Goal: Information Seeking & Learning: Learn about a topic

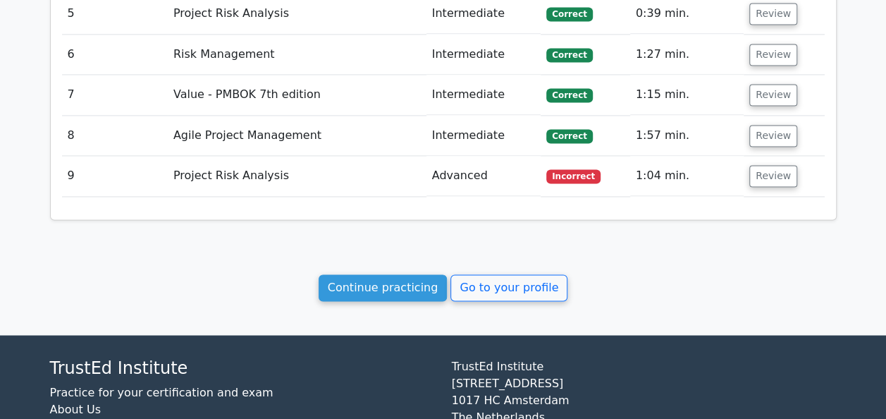
scroll to position [1048, 0]
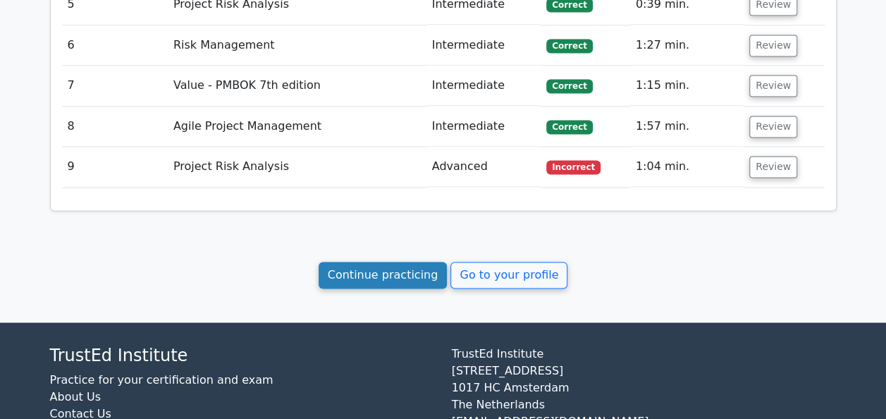
click at [383, 272] on link "Continue practicing" at bounding box center [383, 274] width 129 height 27
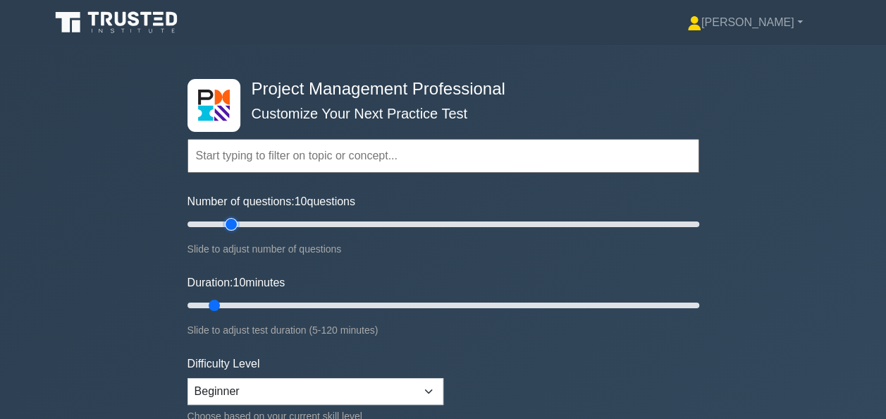
type input "20"
click at [236, 221] on input "Number of questions: 10 questions" at bounding box center [443, 224] width 512 height 17
type input "20"
click at [254, 303] on input "Duration: 10 minutes" at bounding box center [443, 305] width 512 height 17
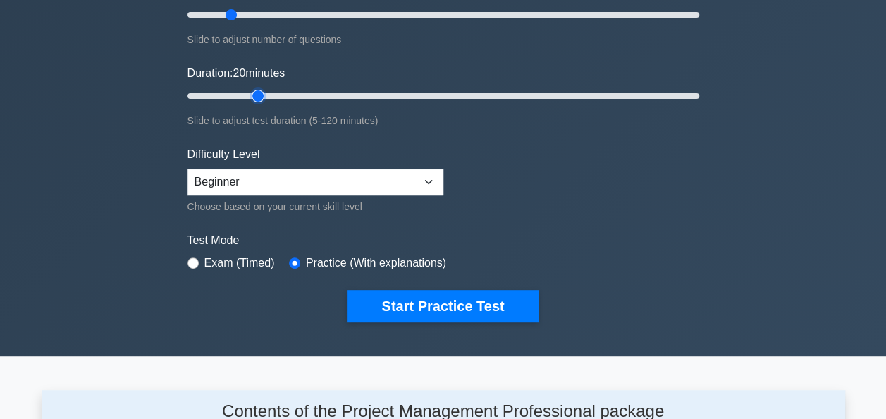
scroll to position [211, 0]
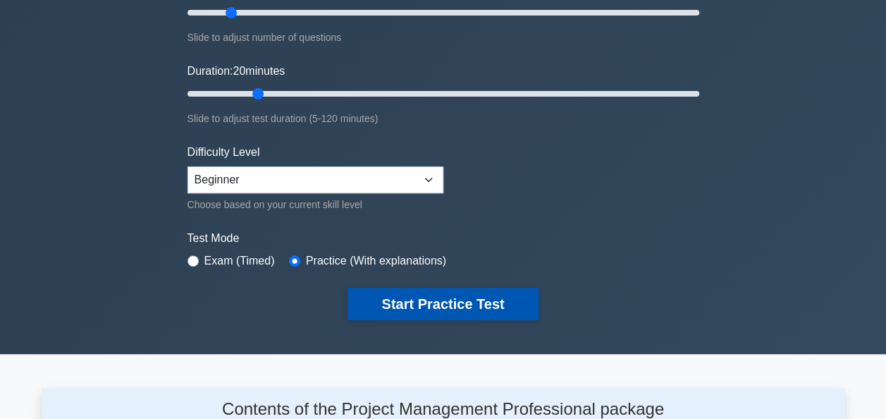
click at [423, 305] on button "Start Practice Test" at bounding box center [442, 304] width 190 height 32
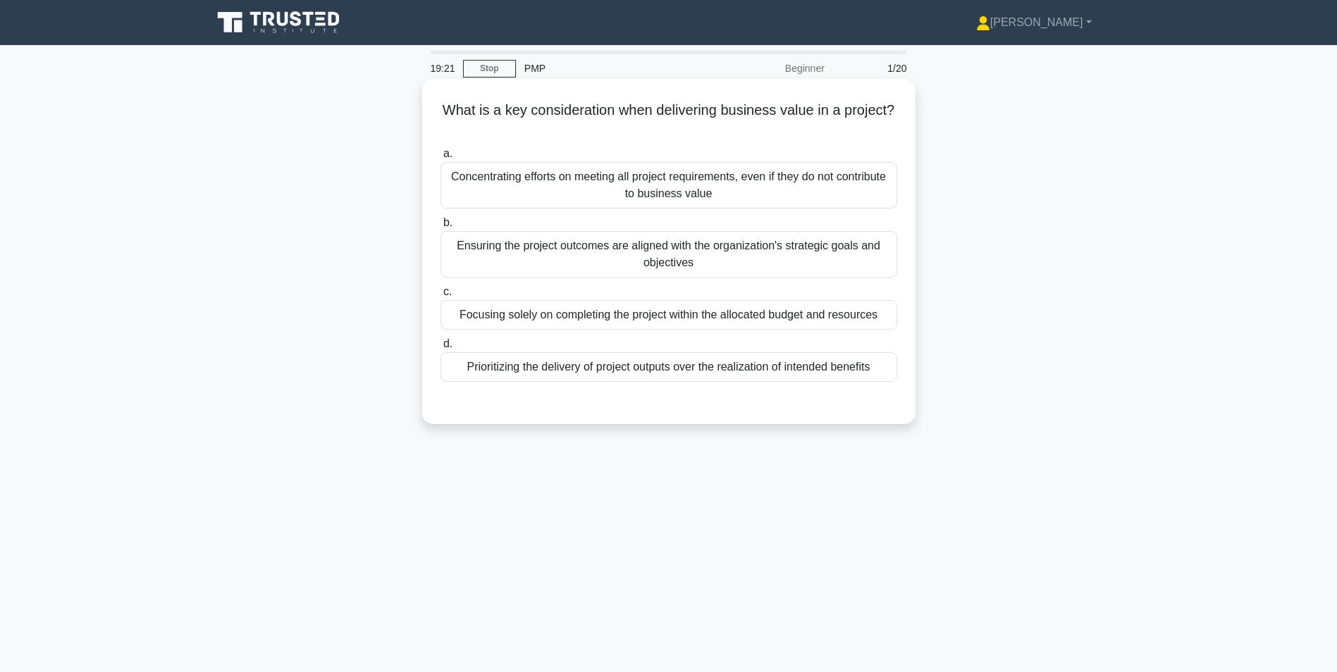
click at [672, 265] on div "Ensuring the project outcomes are aligned with the organization's strategic goa…" at bounding box center [668, 254] width 457 height 47
click at [440, 228] on input "b. Ensuring the project outcomes are aligned with the organization's strategic …" at bounding box center [440, 222] width 0 height 9
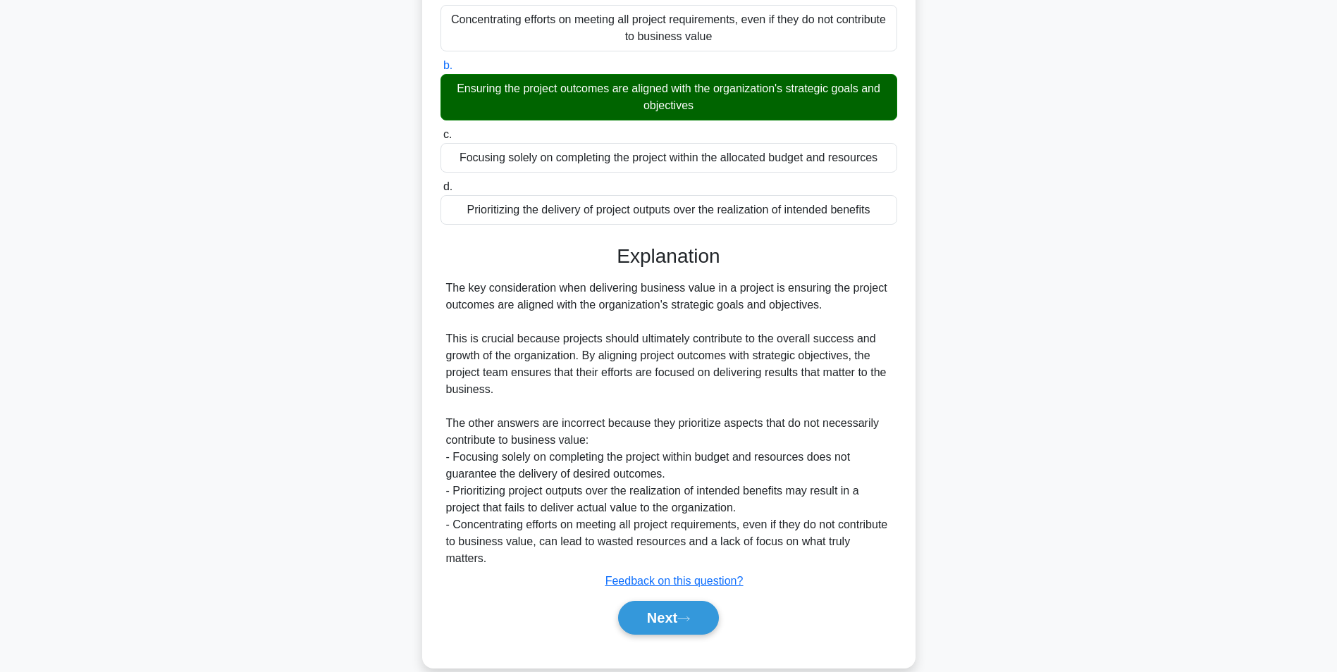
scroll to position [180, 0]
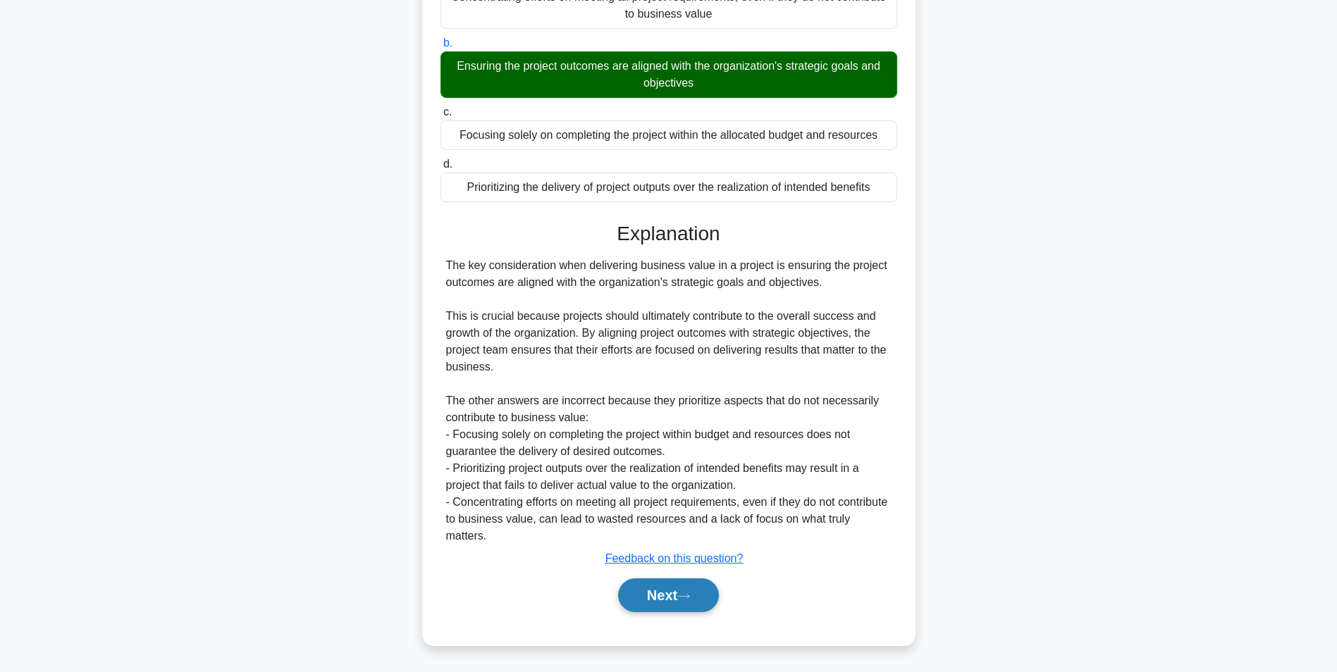
click at [654, 418] on button "Next" at bounding box center [668, 596] width 101 height 34
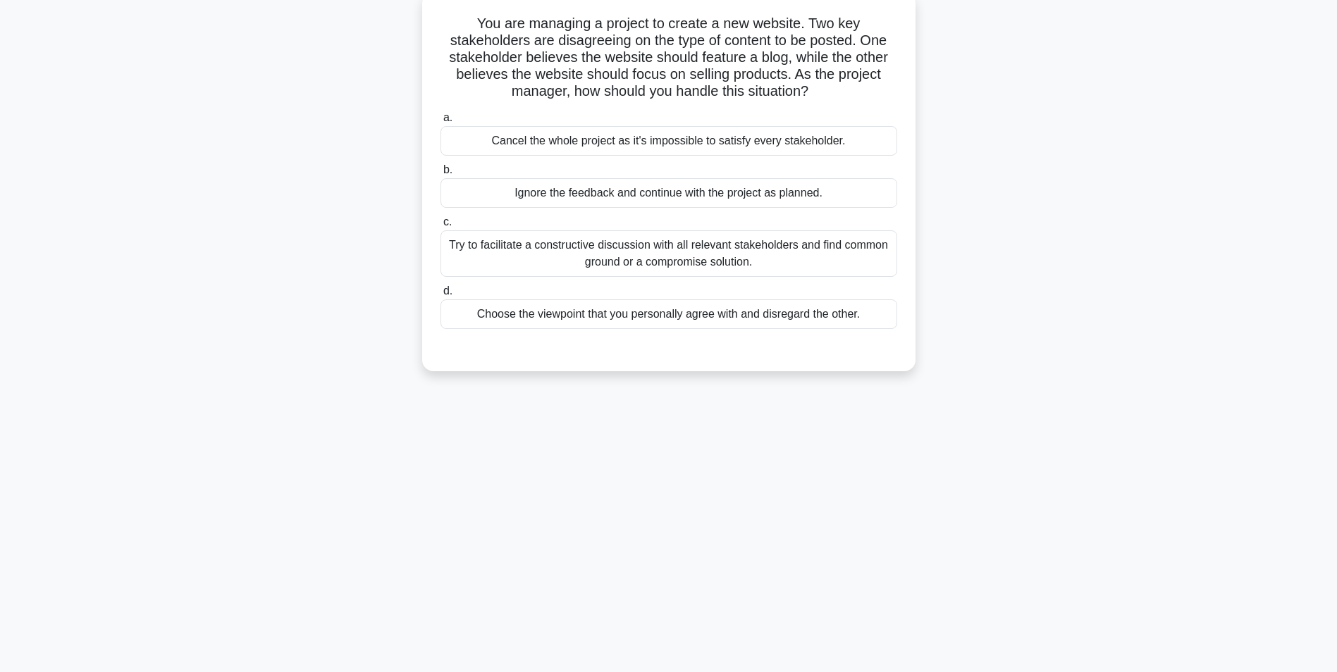
scroll to position [89, 0]
click at [687, 253] on div "Try to facilitate a constructive discussion with all relevant stakeholders and …" at bounding box center [668, 251] width 457 height 47
click at [440, 225] on input "c. Try to facilitate a constructive discussion with all relevant stakeholders a…" at bounding box center [440, 220] width 0 height 9
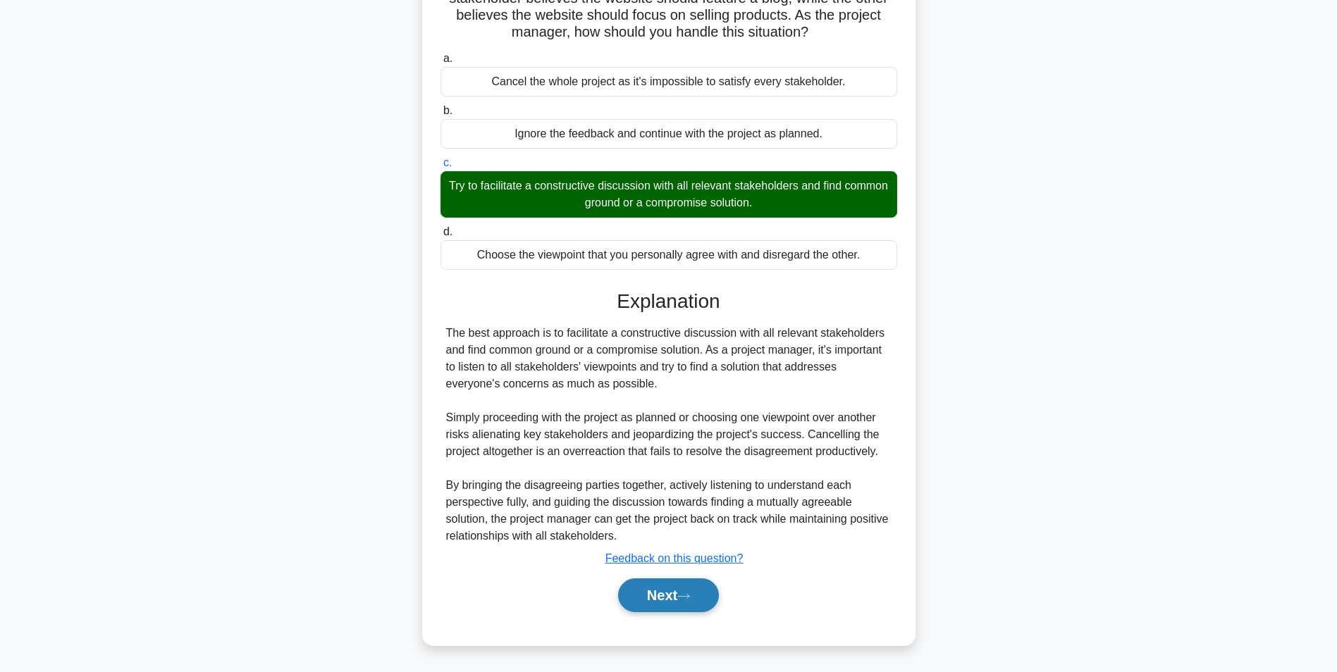
click at [658, 418] on button "Next" at bounding box center [668, 596] width 101 height 34
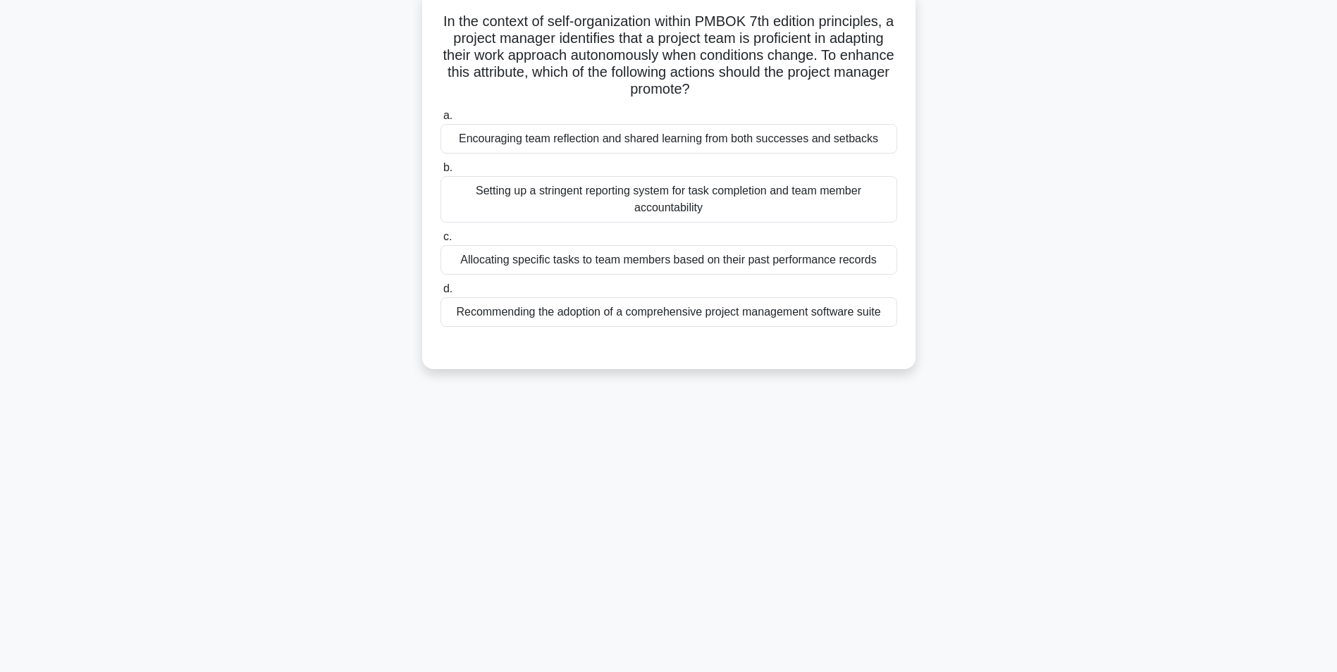
click at [719, 141] on div "Encouraging team reflection and shared learning from both successes and setbacks" at bounding box center [668, 139] width 457 height 30
click at [440, 121] on input "a. Encouraging team reflection and shared learning from both successes and setb…" at bounding box center [440, 115] width 0 height 9
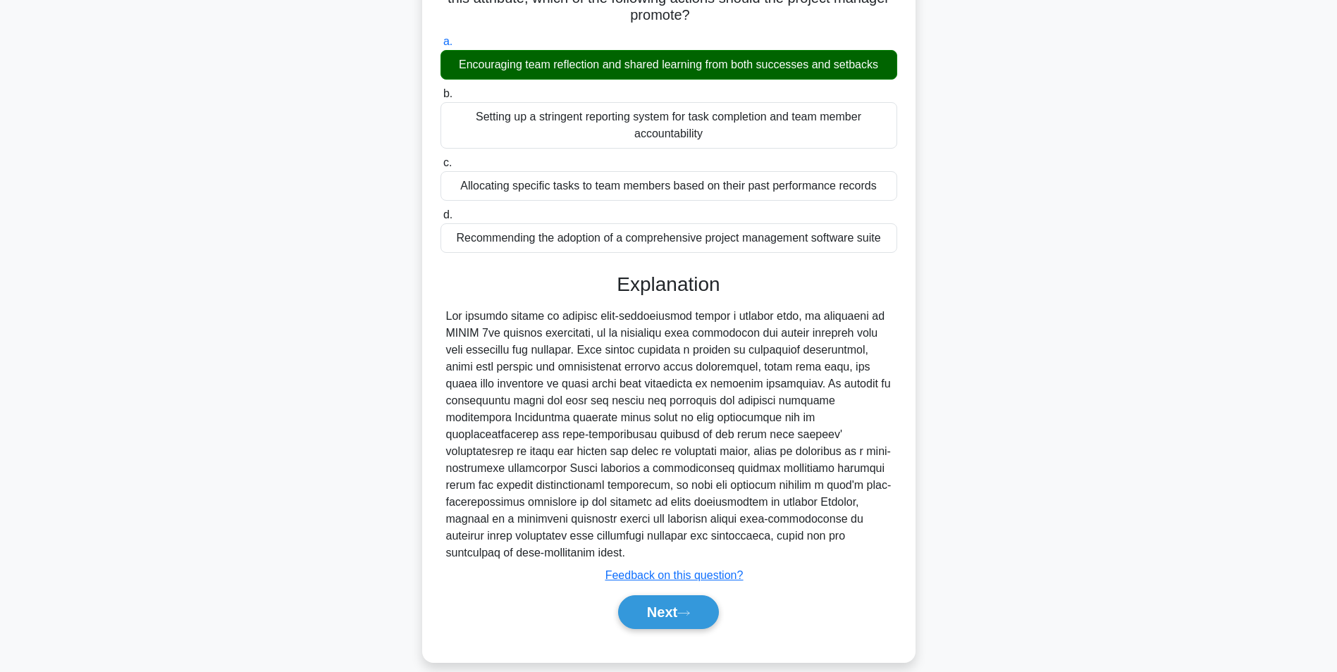
scroll to position [164, 0]
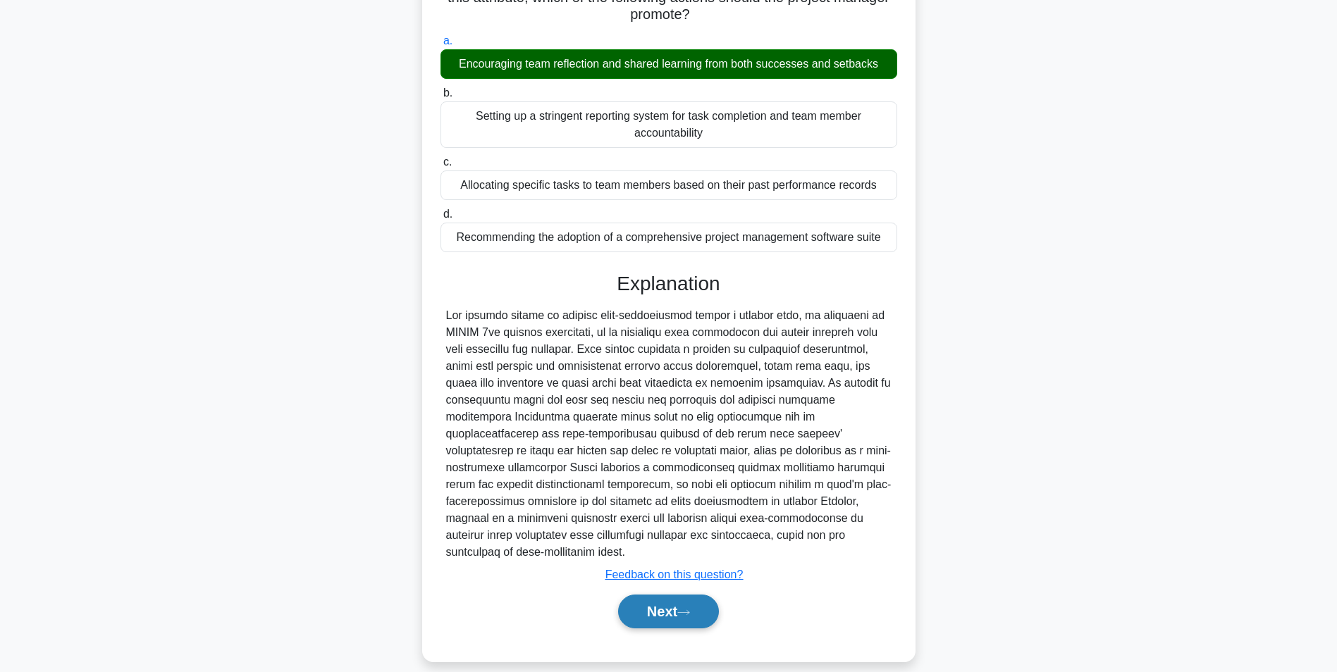
click at [649, 418] on button "Next" at bounding box center [668, 612] width 101 height 34
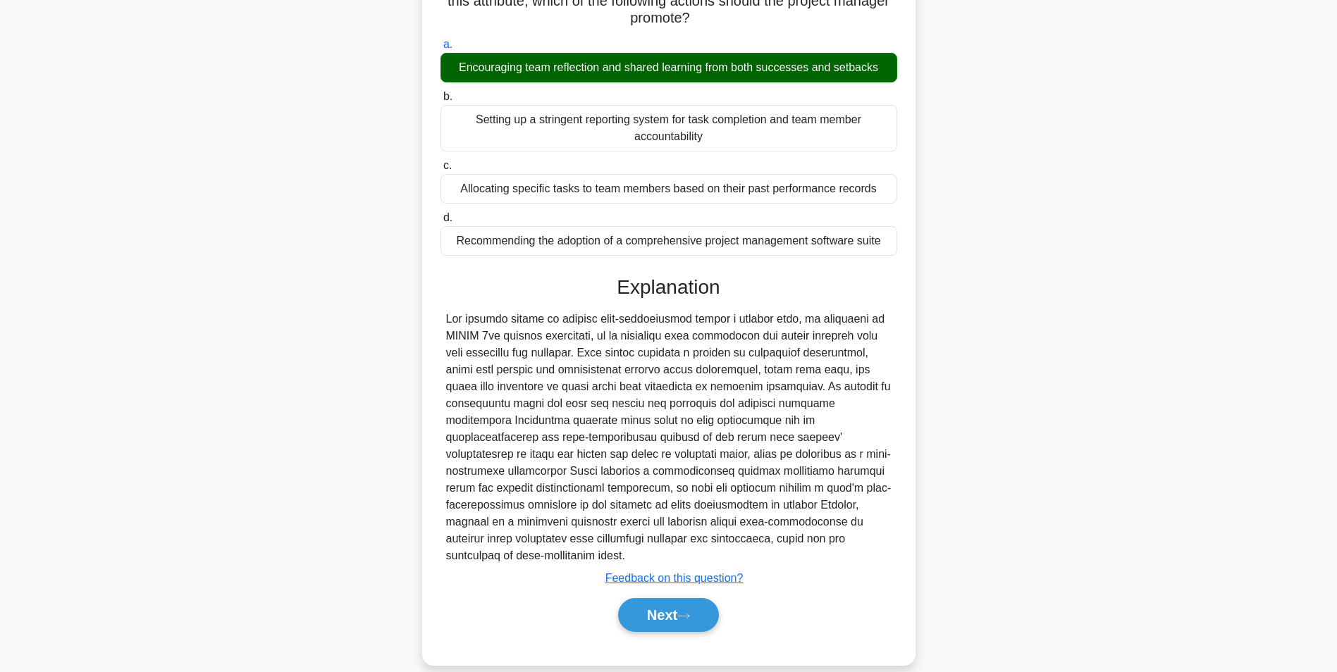
scroll to position [89, 0]
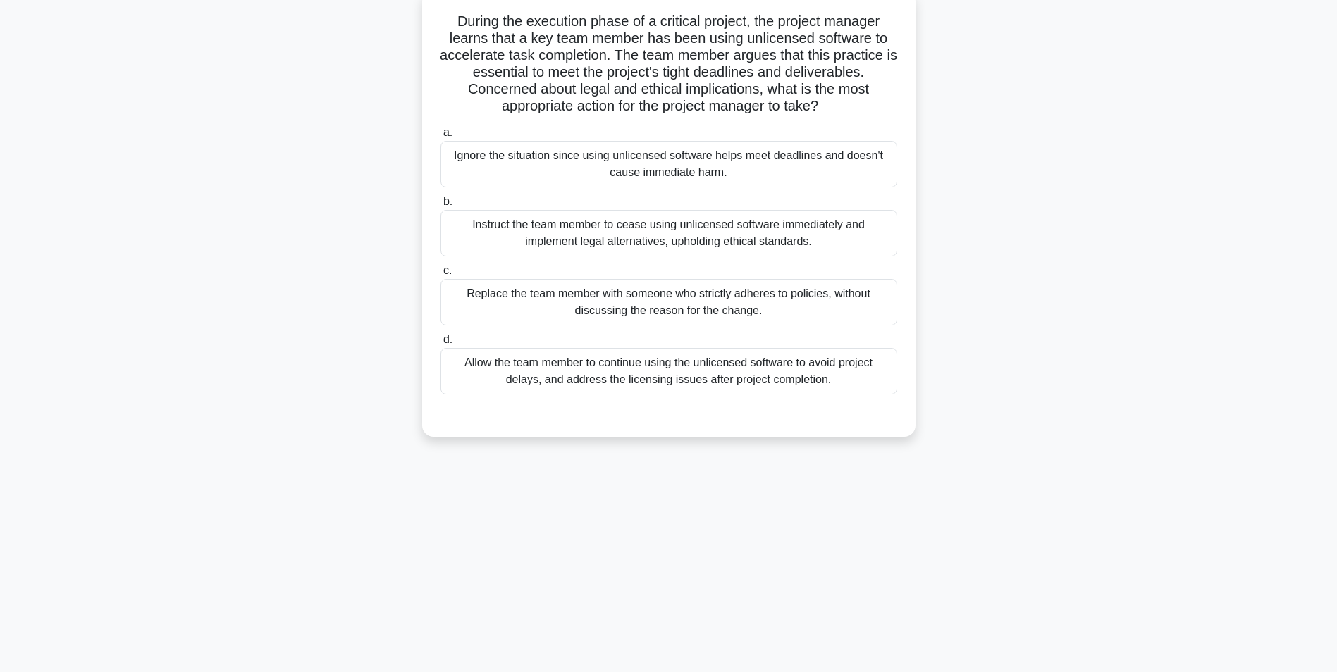
click at [613, 242] on div "Instruct the team member to cease using unlicensed software immediately and imp…" at bounding box center [668, 233] width 457 height 47
click at [440, 206] on input "b. Instruct the team member to cease using unlicensed software immediately and …" at bounding box center [440, 201] width 0 height 9
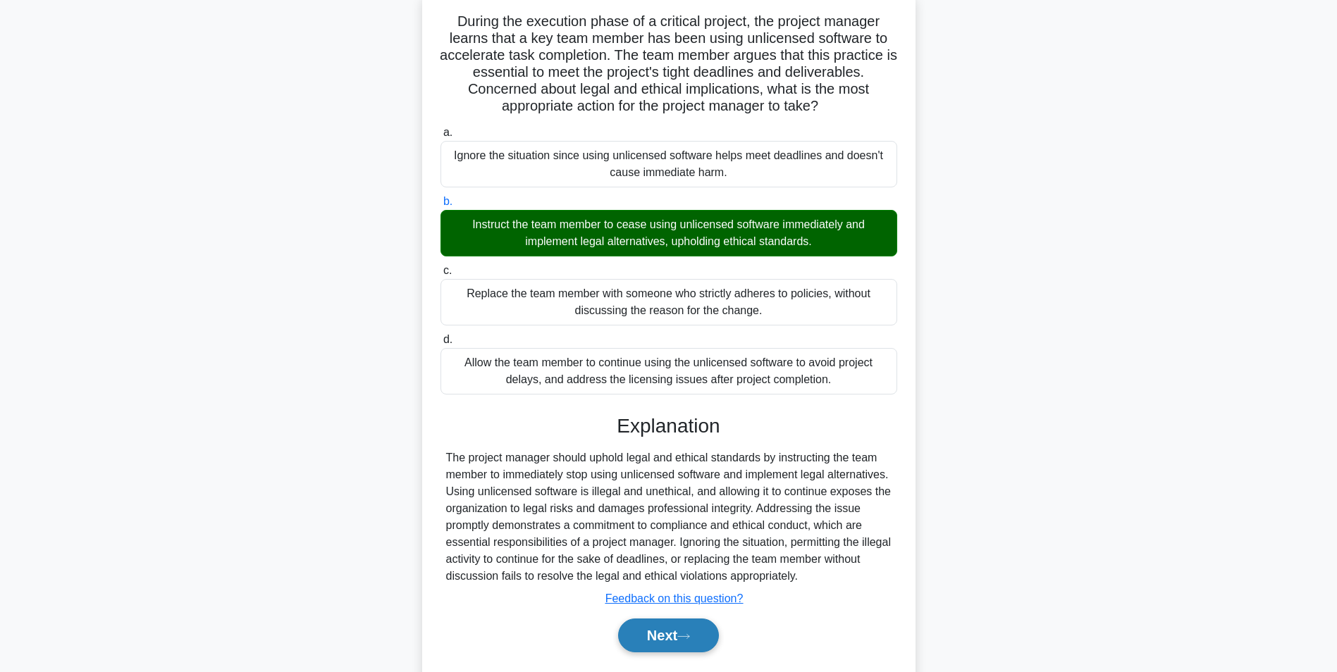
click at [654, 418] on button "Next" at bounding box center [668, 636] width 101 height 34
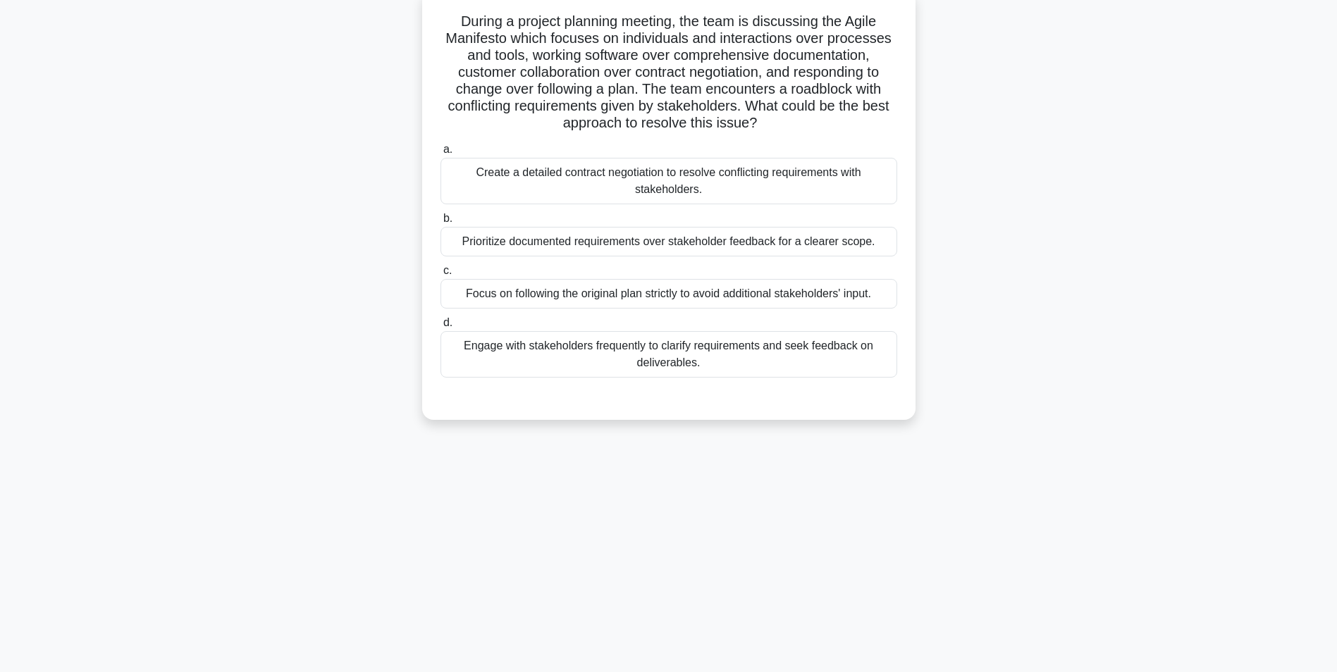
click at [673, 355] on div "Engage with stakeholders frequently to clarify requirements and seek feedback o…" at bounding box center [668, 354] width 457 height 47
click at [440, 328] on input "d. Engage with stakeholders frequently to clarify requirements and seek feedbac…" at bounding box center [440, 323] width 0 height 9
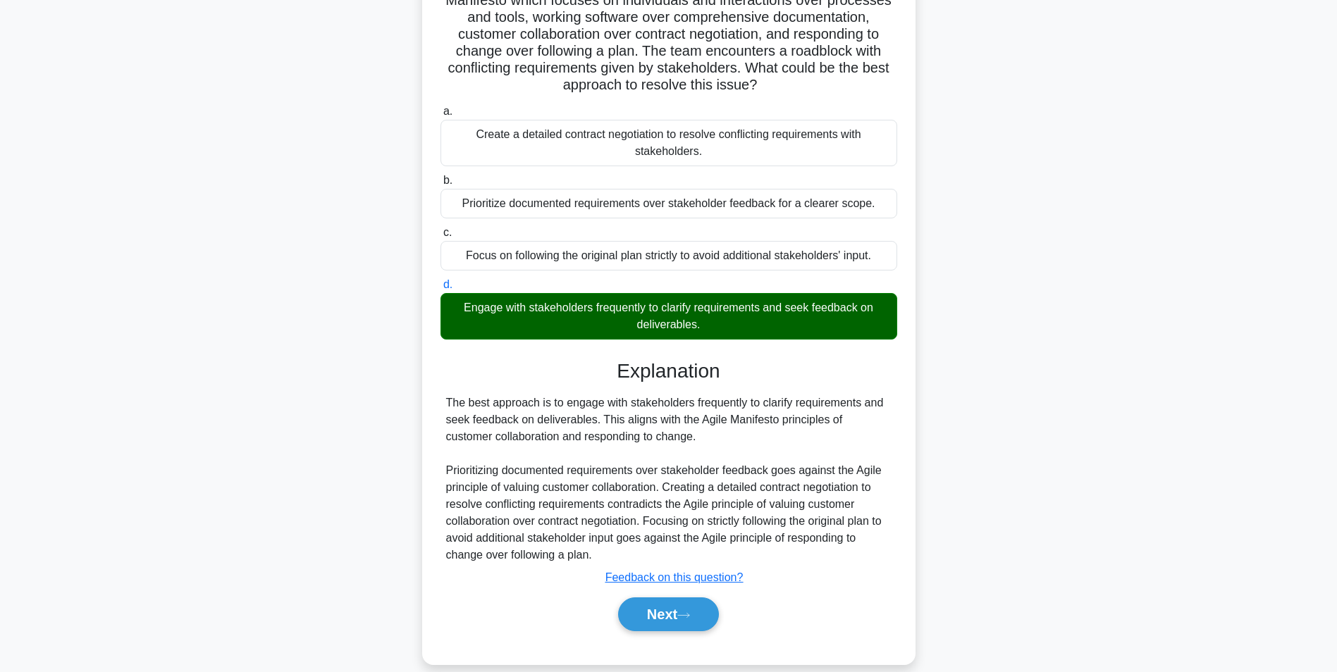
scroll to position [147, 0]
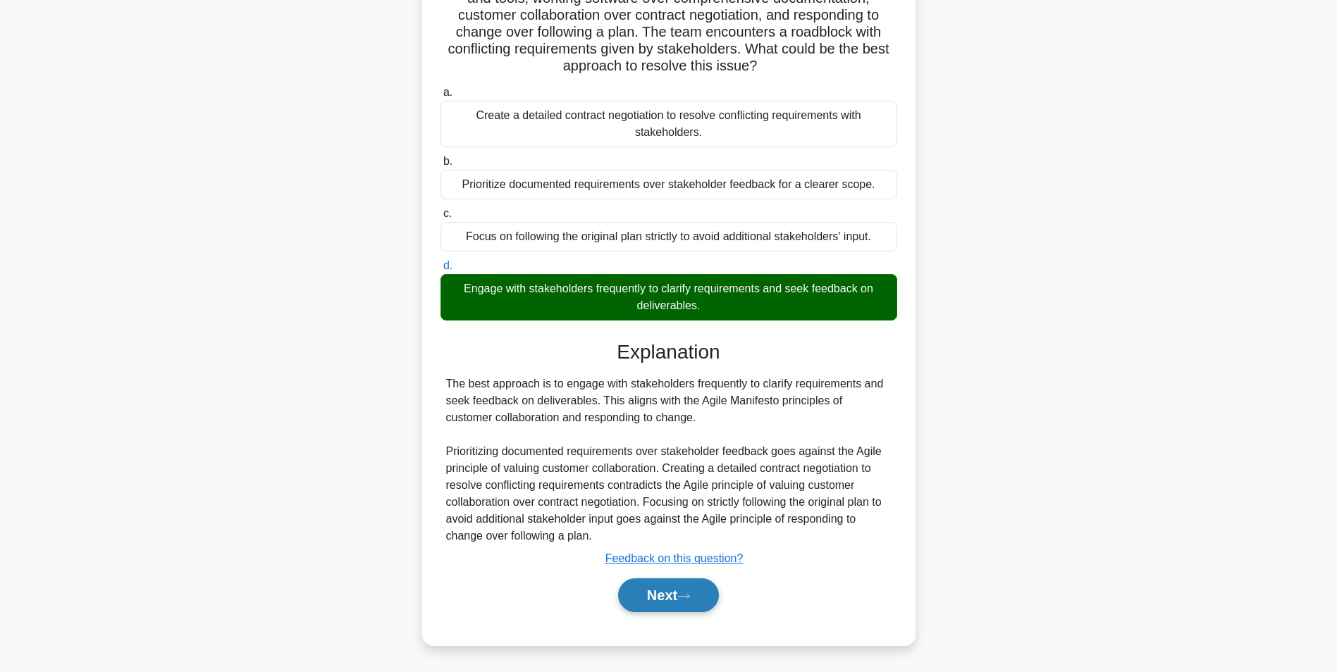
click at [654, 418] on button "Next" at bounding box center [668, 596] width 101 height 34
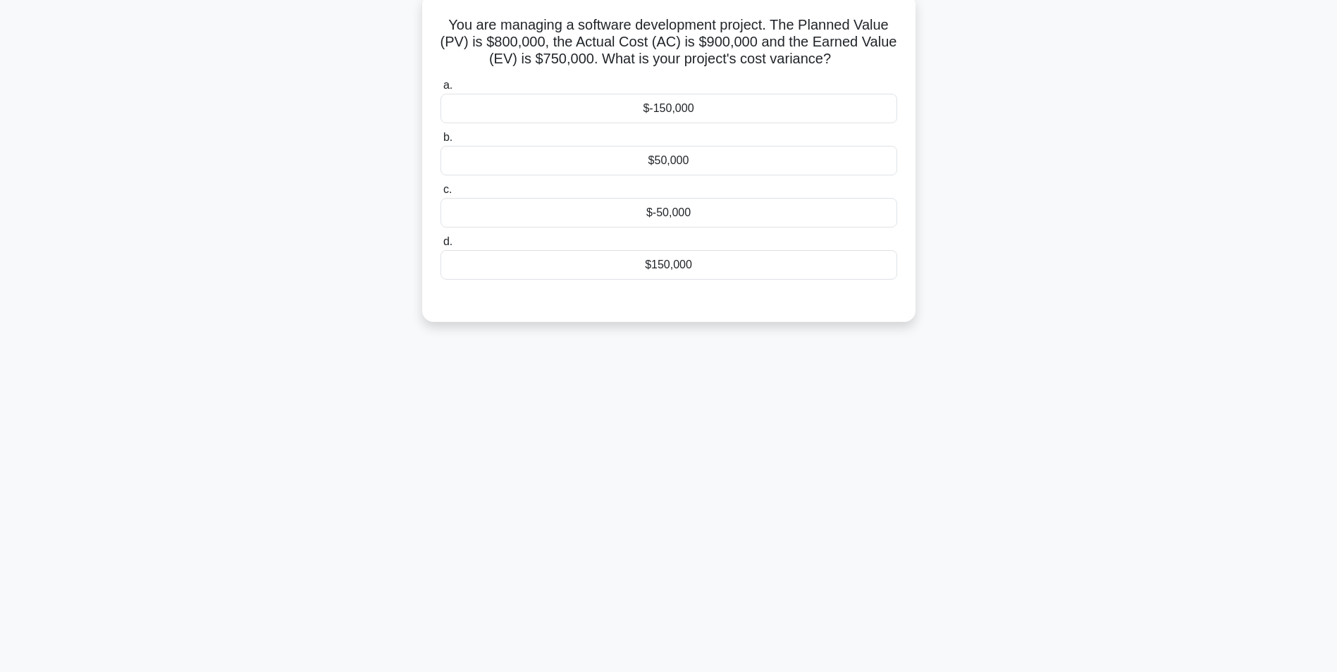
scroll to position [89, 0]
click at [677, 108] on div "$-150,000" at bounding box center [668, 105] width 457 height 30
click at [440, 87] on input "a. $-150,000" at bounding box center [440, 82] width 0 height 9
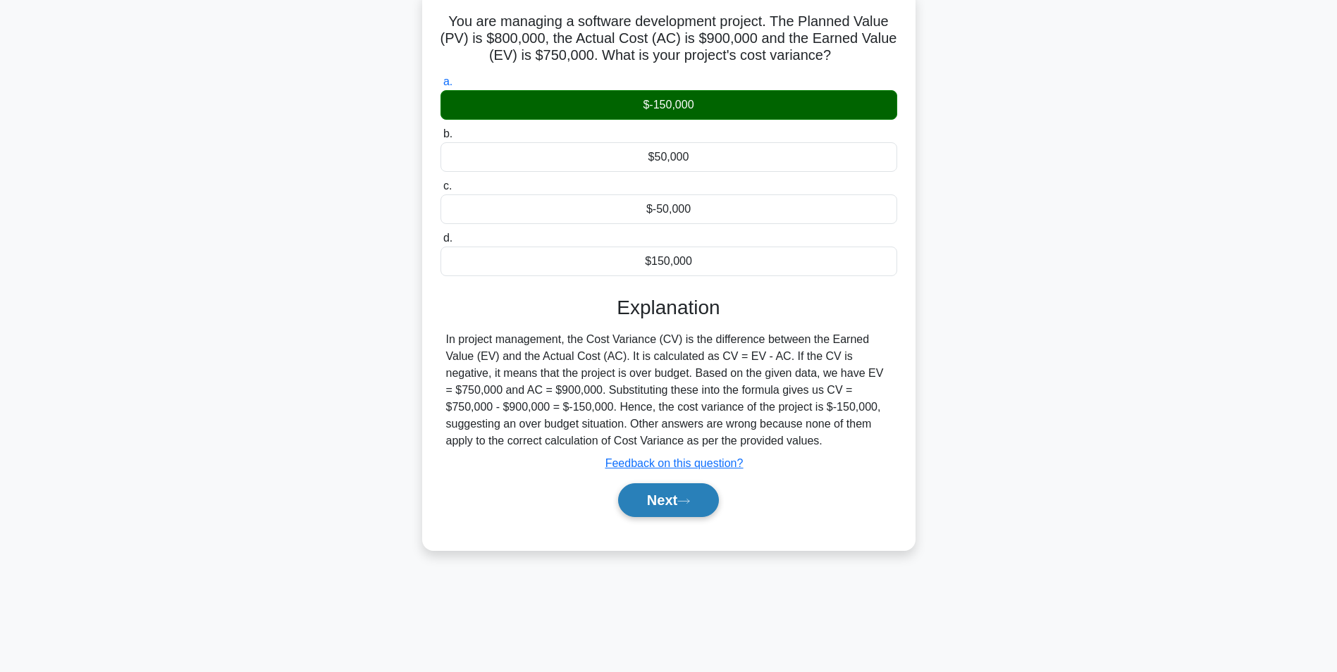
click at [673, 418] on button "Next" at bounding box center [668, 500] width 101 height 34
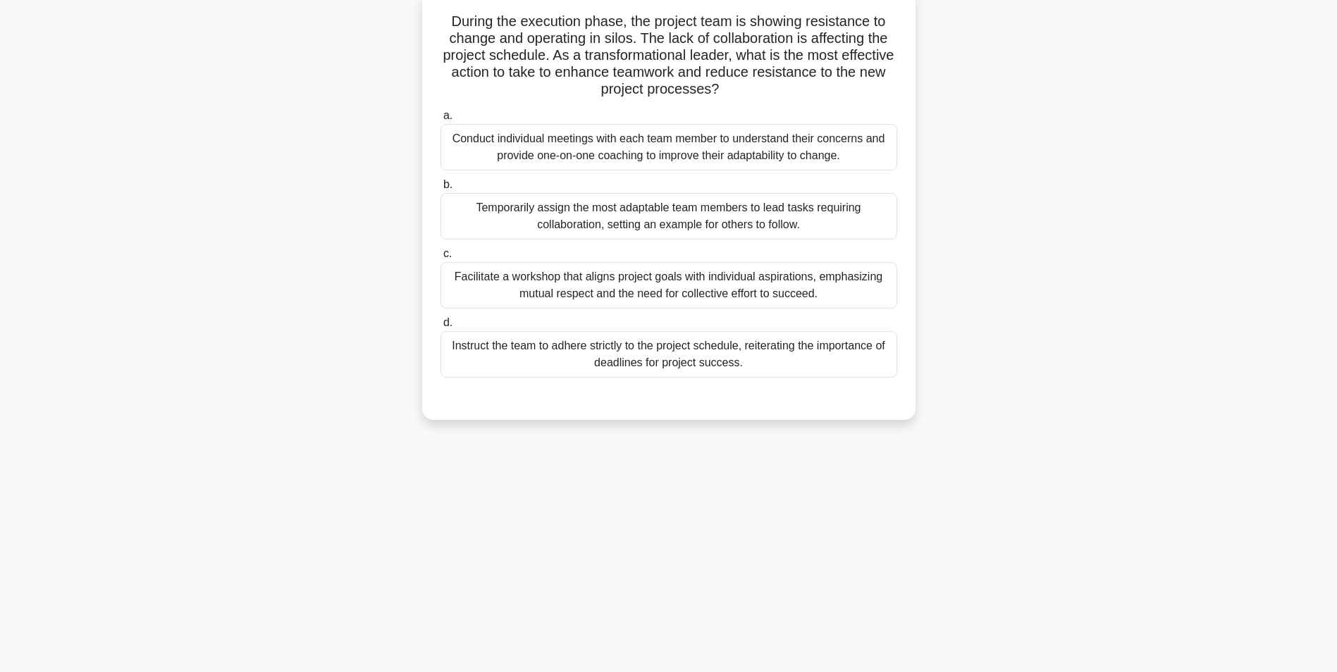
click at [770, 289] on div "Facilitate a workshop that aligns project goals with individual aspirations, em…" at bounding box center [668, 285] width 457 height 47
click at [440, 259] on input "c. Facilitate a workshop that aligns project goals with individual aspirations,…" at bounding box center [440, 253] width 0 height 9
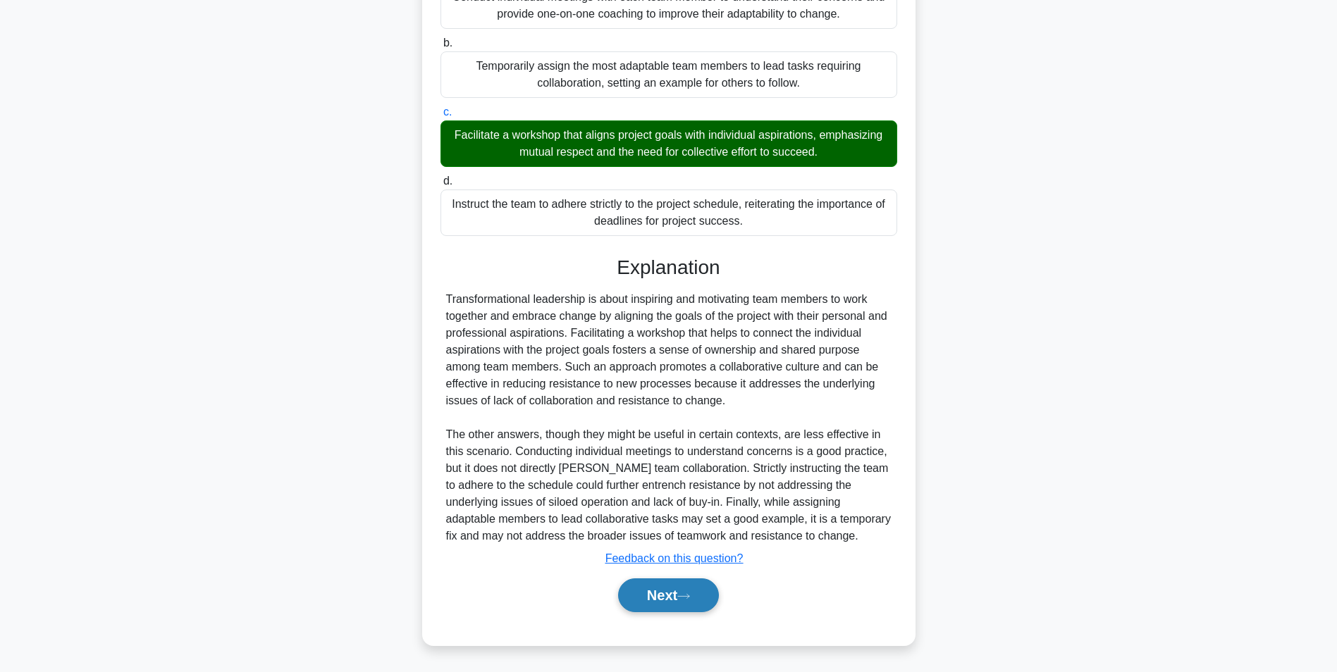
click at [670, 418] on button "Next" at bounding box center [668, 596] width 101 height 34
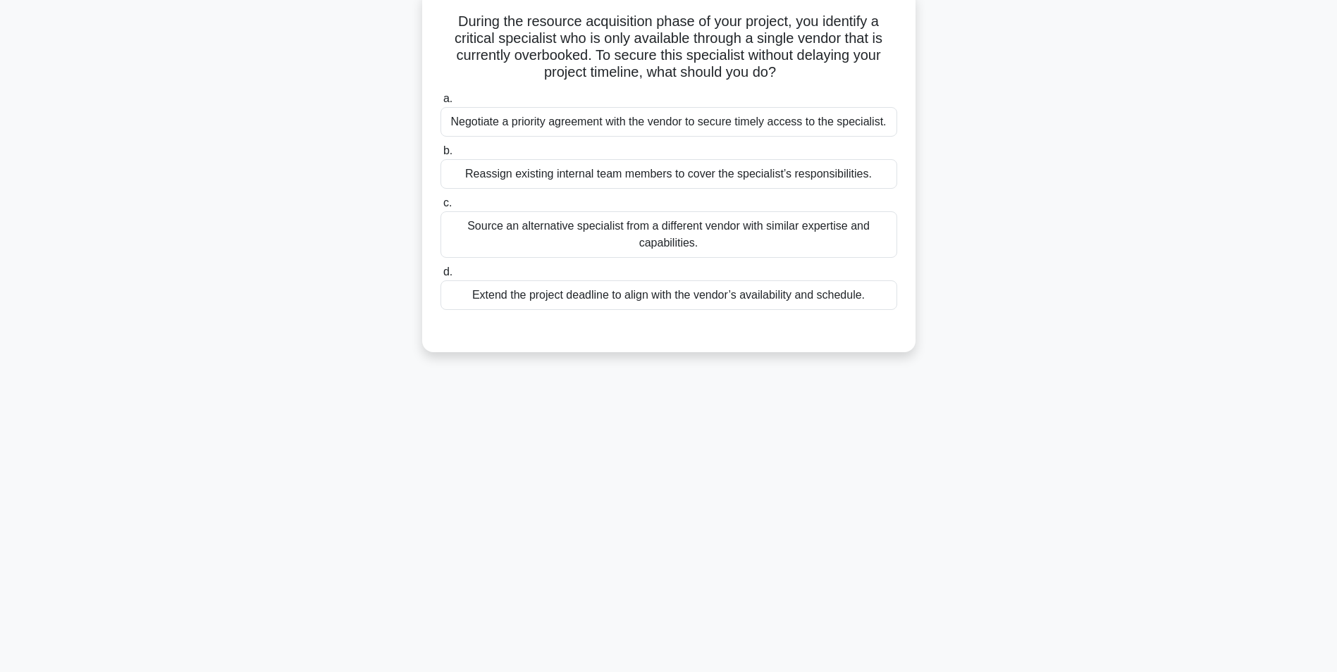
click at [622, 236] on div "Source an alternative specialist from a different vendor with similar expertise…" at bounding box center [668, 234] width 457 height 47
click at [440, 208] on input "c. Source an alternative specialist from a different vendor with similar expert…" at bounding box center [440, 203] width 0 height 9
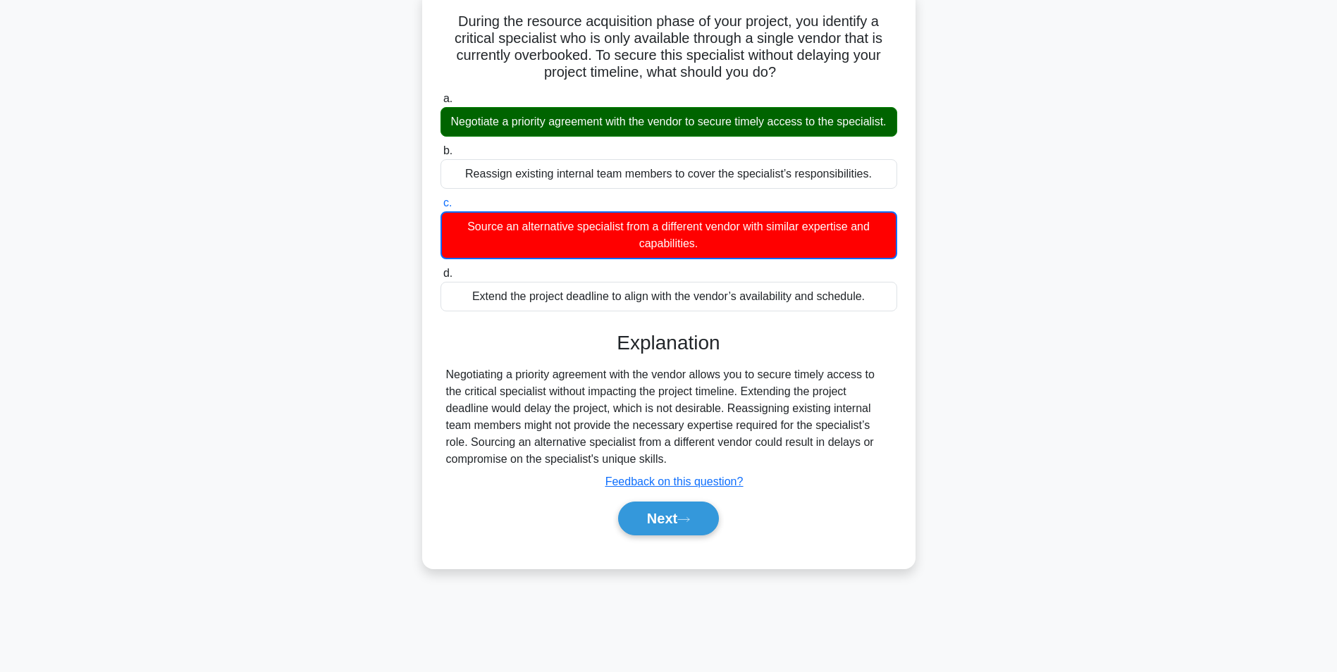
click at [637, 125] on div "Negotiate a priority agreement with the vendor to secure timely access to the s…" at bounding box center [668, 122] width 457 height 30
click at [440, 104] on input "a. Negotiate a priority agreement with the vendor to secure timely access to th…" at bounding box center [440, 98] width 0 height 9
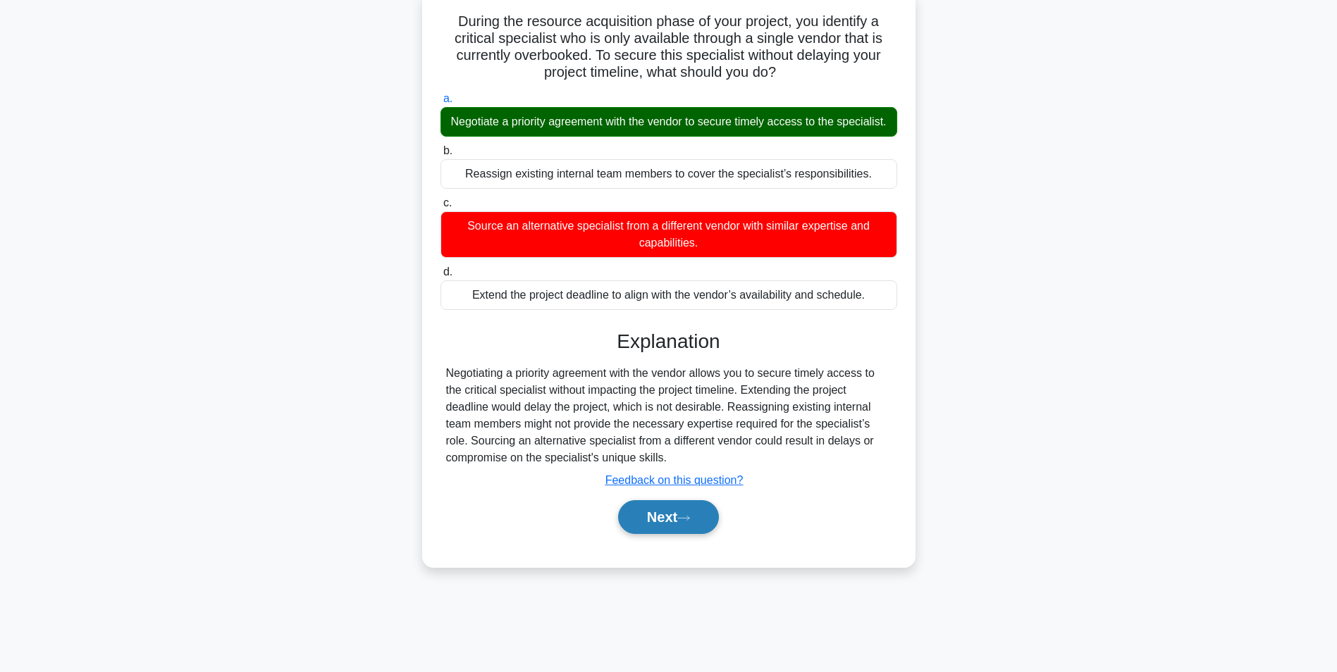
click at [659, 418] on button "Next" at bounding box center [668, 517] width 101 height 34
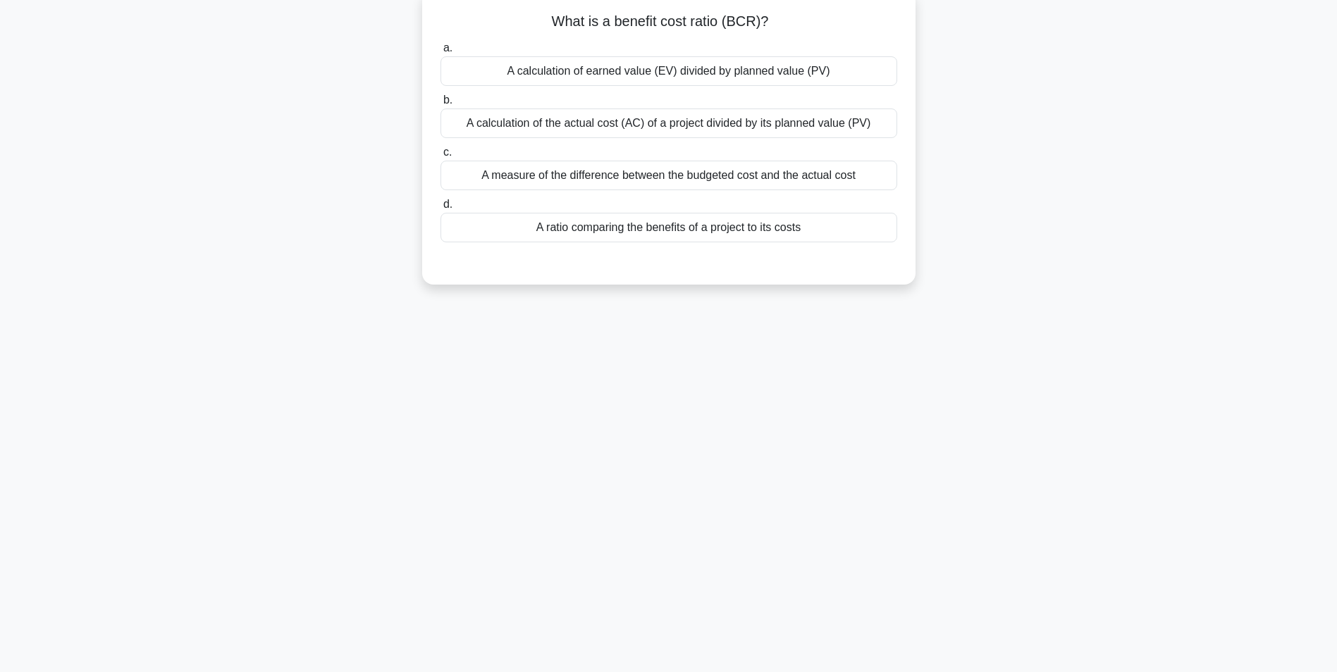
click at [625, 235] on div "A ratio comparing the benefits of a project to its costs" at bounding box center [668, 228] width 457 height 30
click at [440, 209] on input "d. A ratio comparing the benefits of a project to its costs" at bounding box center [440, 204] width 0 height 9
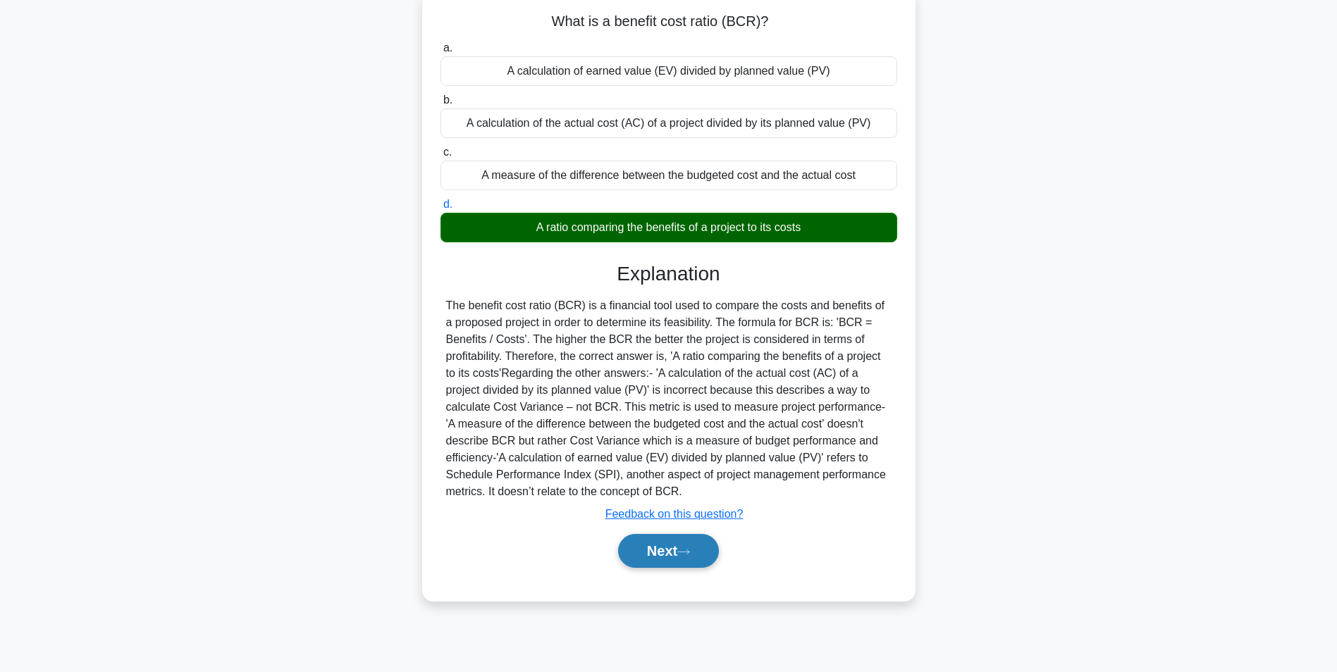
click at [658, 418] on button "Next" at bounding box center [668, 551] width 101 height 34
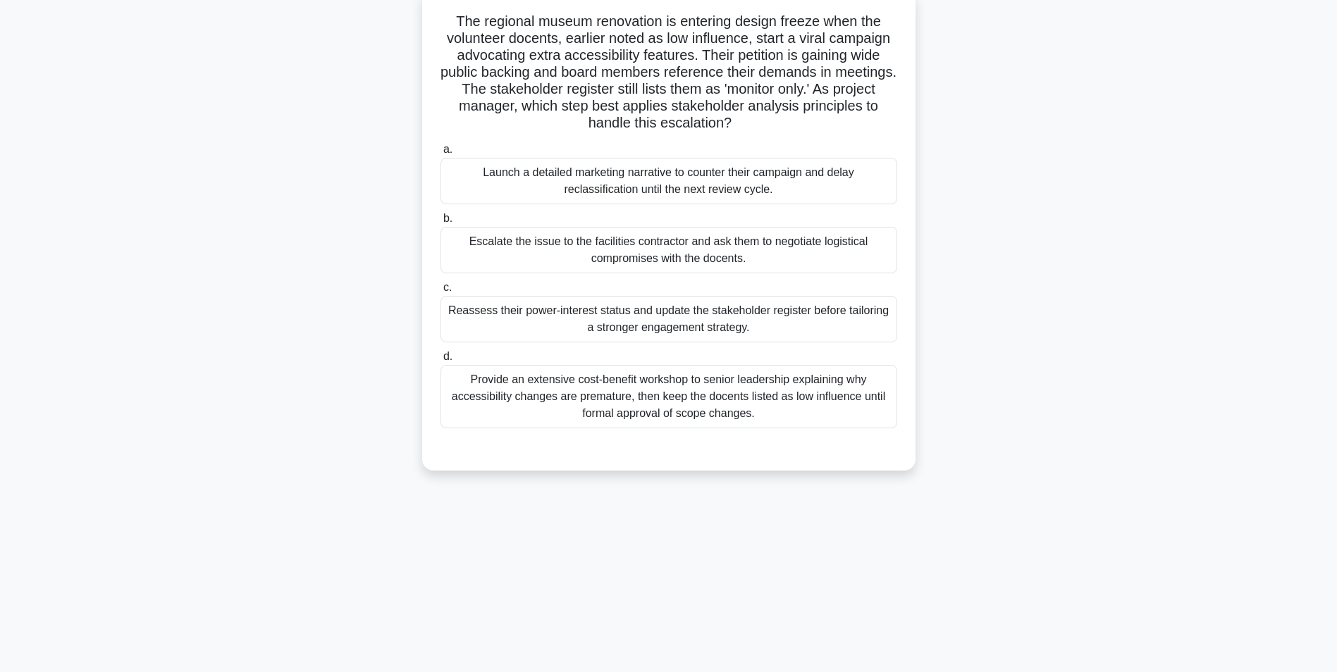
click at [684, 332] on div "Reassess their power-interest status and update the stakeholder register before…" at bounding box center [668, 319] width 457 height 47
click at [440, 292] on input "c. Reassess their power-interest status and update the stakeholder register bef…" at bounding box center [440, 287] width 0 height 9
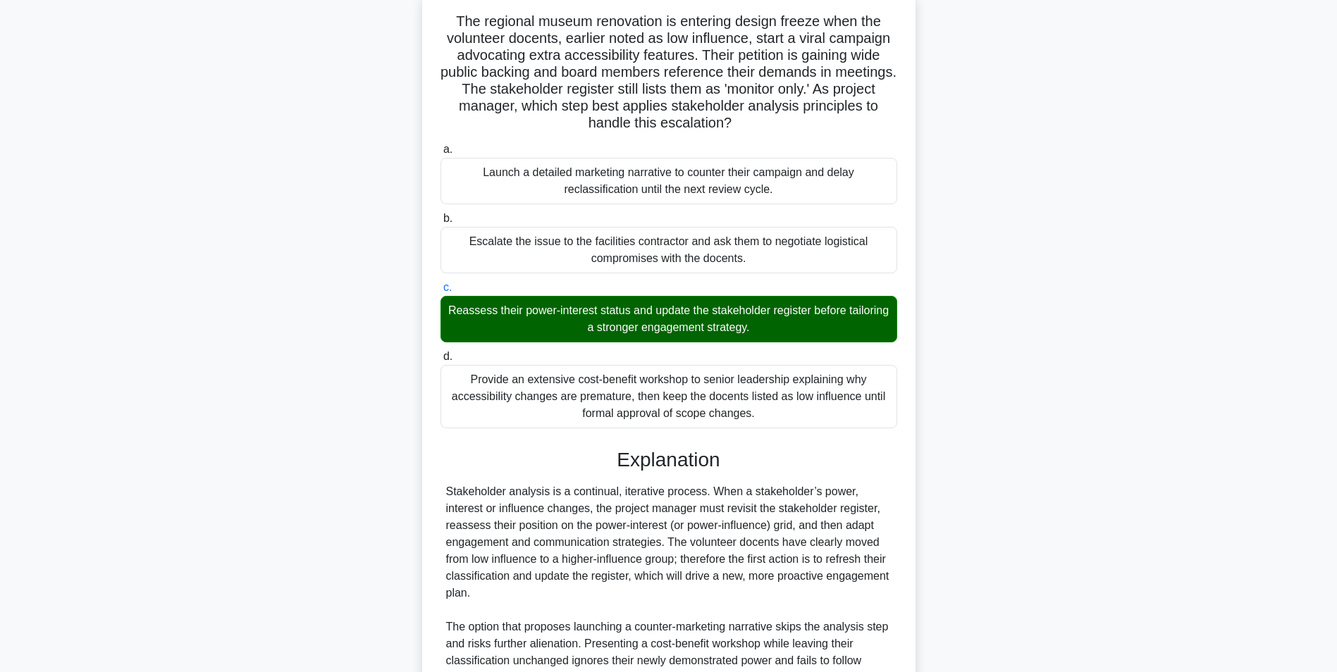
scroll to position [265, 0]
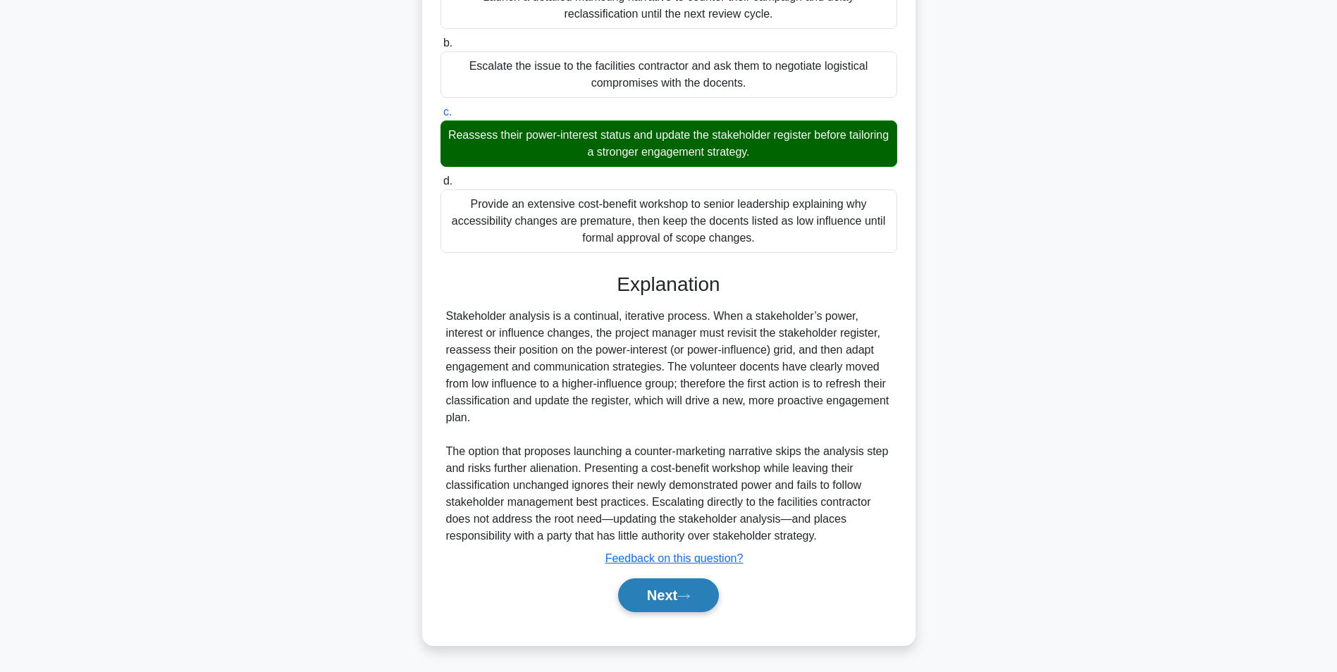
click at [647, 418] on button "Next" at bounding box center [668, 596] width 101 height 34
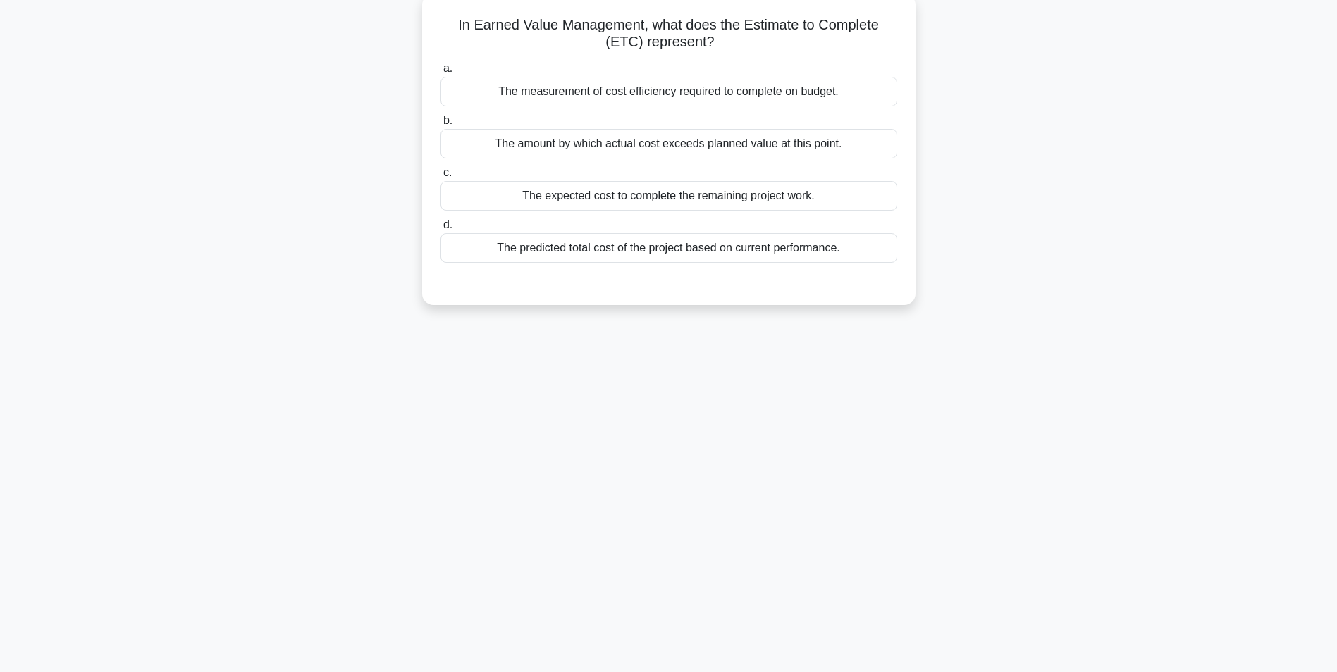
scroll to position [89, 0]
click at [762, 243] on div "The predicted total cost of the project based on current performance." at bounding box center [668, 245] width 457 height 30
click at [440, 226] on input "d. The predicted total cost of the project based on current performance." at bounding box center [440, 221] width 0 height 9
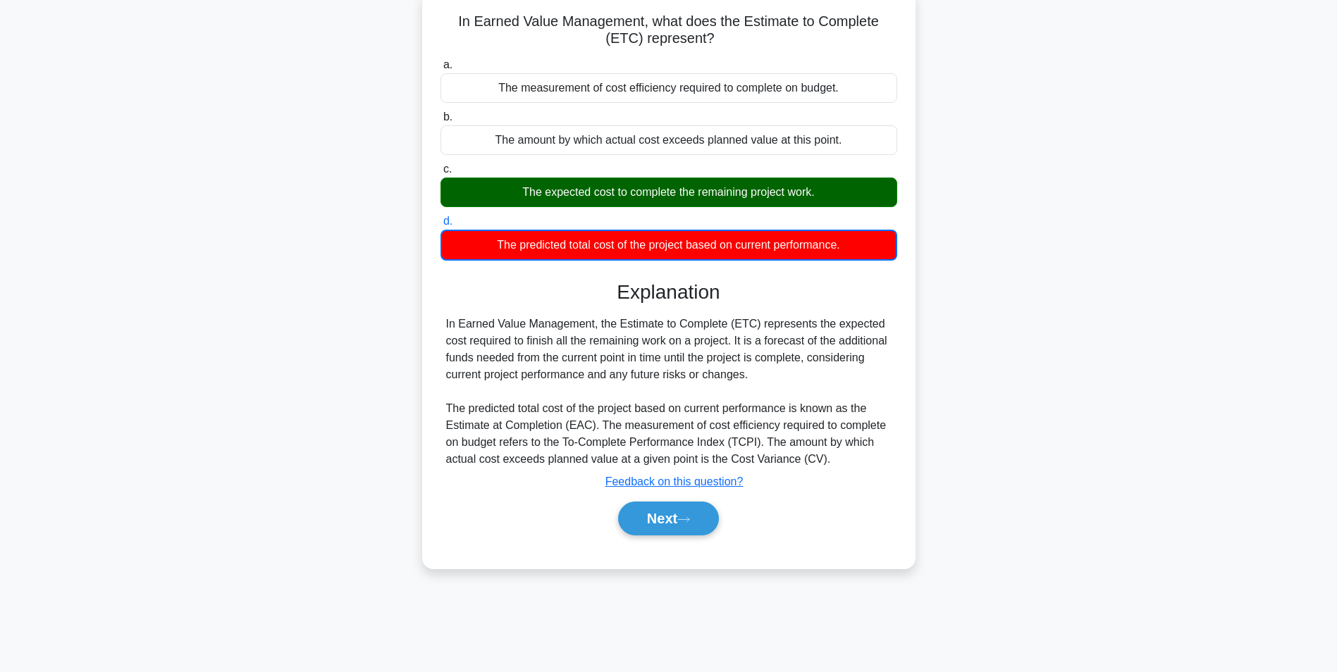
click at [719, 190] on div "The expected cost to complete the remaining project work." at bounding box center [668, 193] width 457 height 30
click at [440, 174] on input "c. The expected cost to complete the remaining project work." at bounding box center [440, 169] width 0 height 9
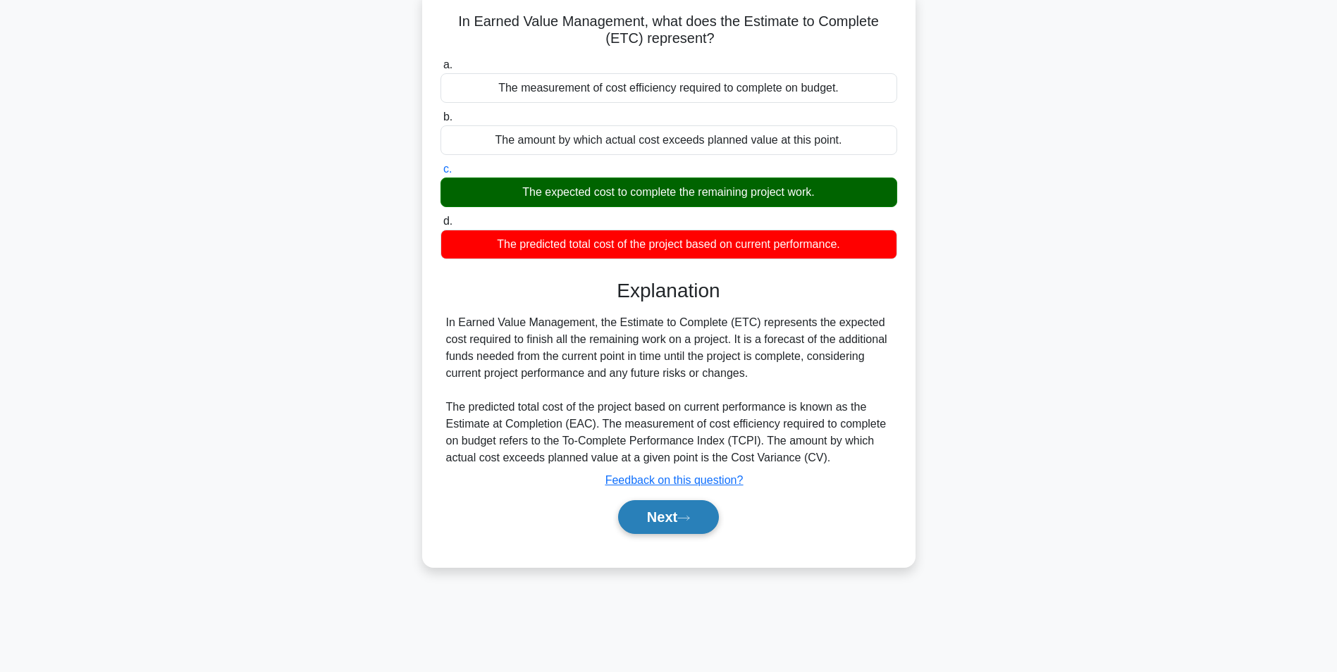
click at [656, 418] on button "Next" at bounding box center [668, 517] width 101 height 34
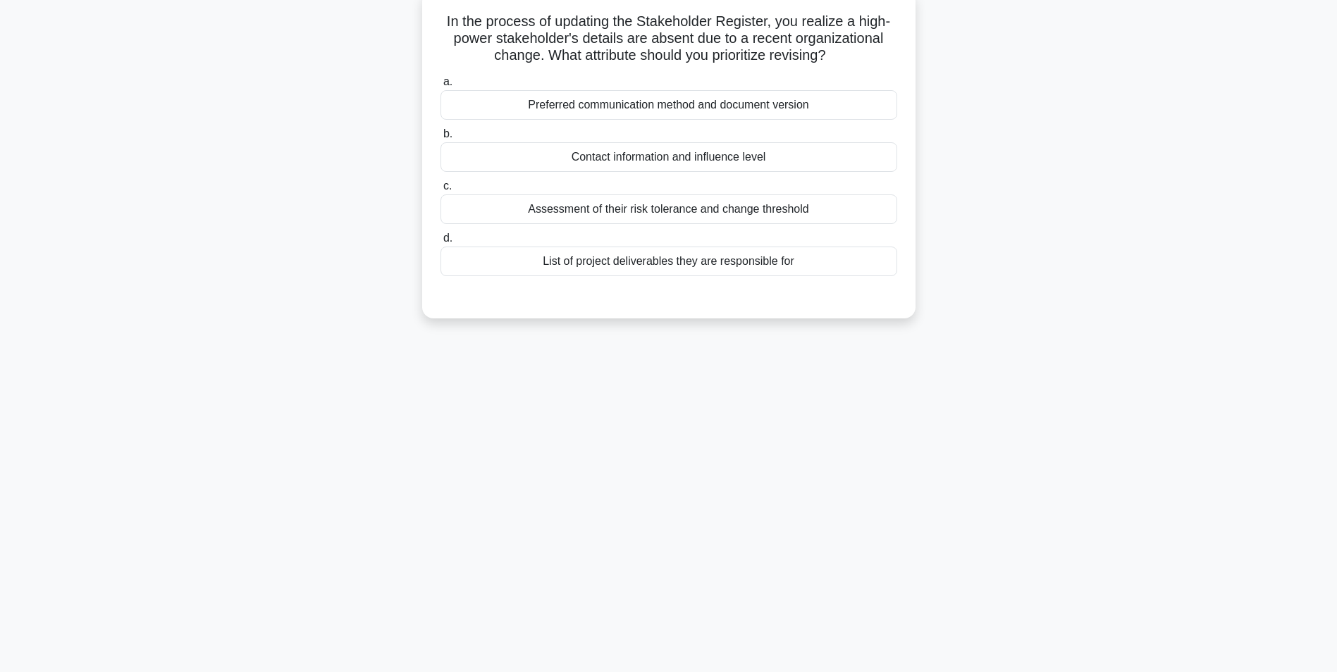
click at [692, 212] on div "Assessment of their risk tolerance and change threshold" at bounding box center [668, 210] width 457 height 30
click at [440, 191] on input "c. Assessment of their risk tolerance and change threshold" at bounding box center [440, 186] width 0 height 9
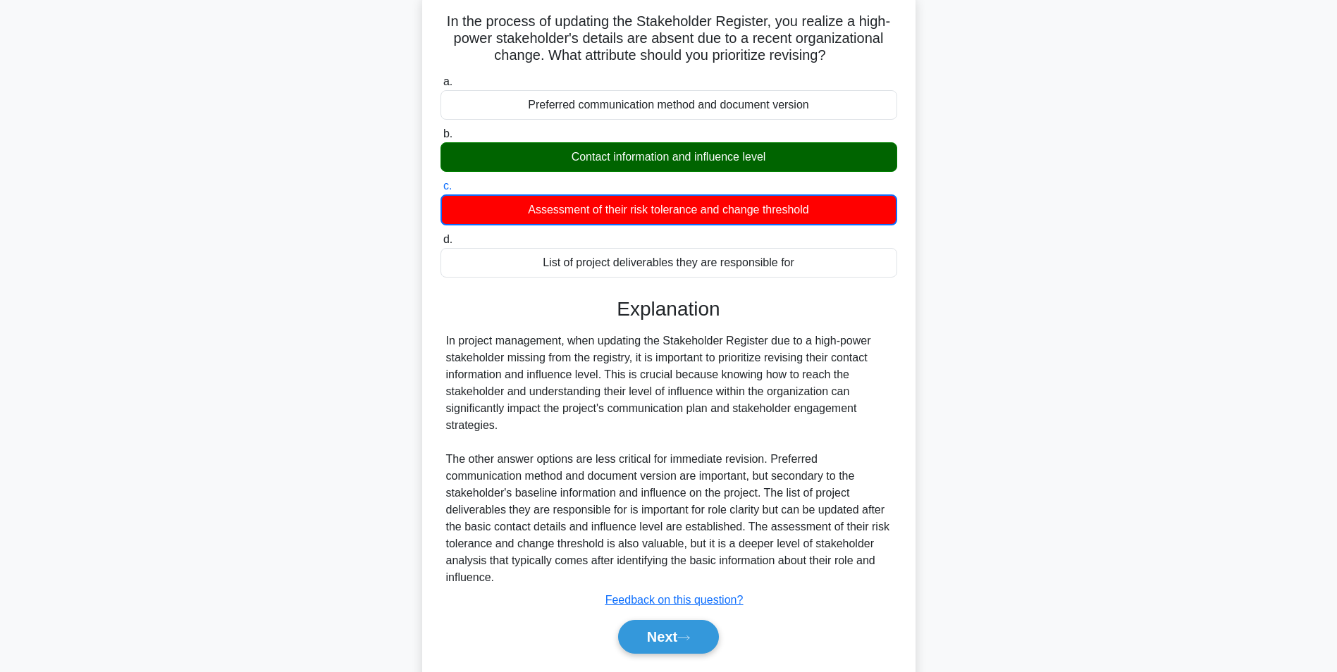
click at [691, 160] on div "Contact information and influence level" at bounding box center [668, 157] width 457 height 30
click at [440, 139] on input "b. Contact information and influence level" at bounding box center [440, 134] width 0 height 9
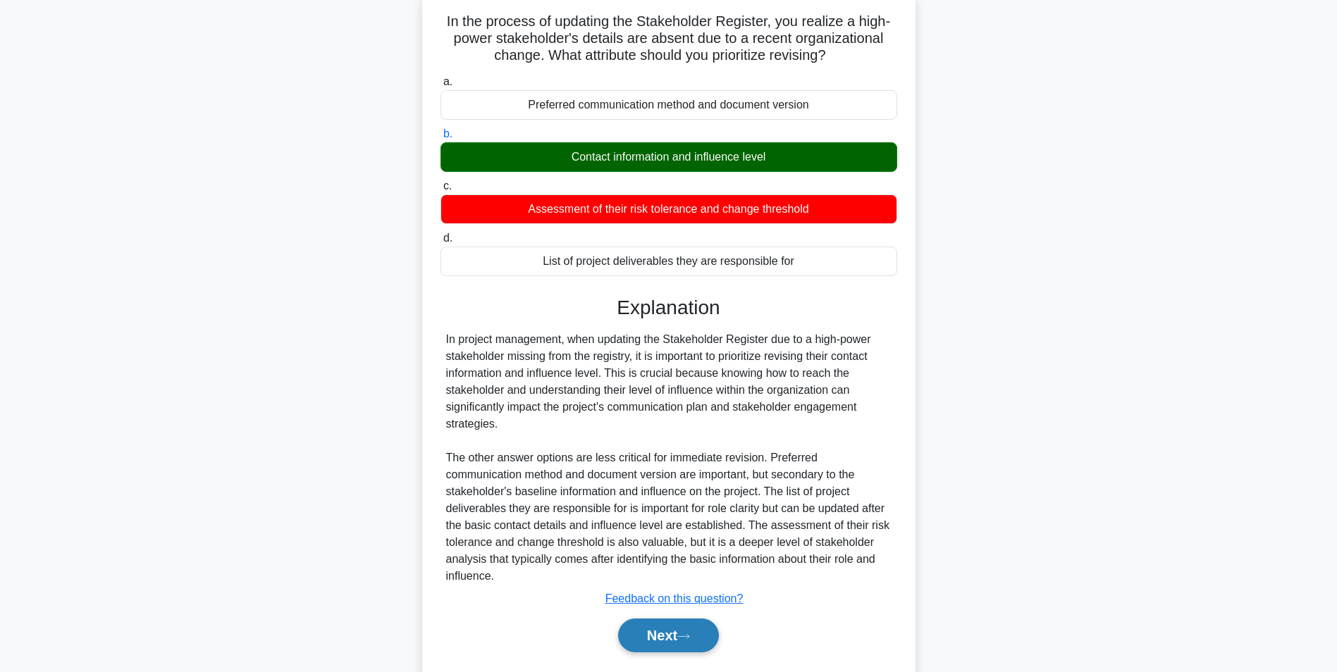
click at [647, 418] on button "Next" at bounding box center [668, 636] width 101 height 34
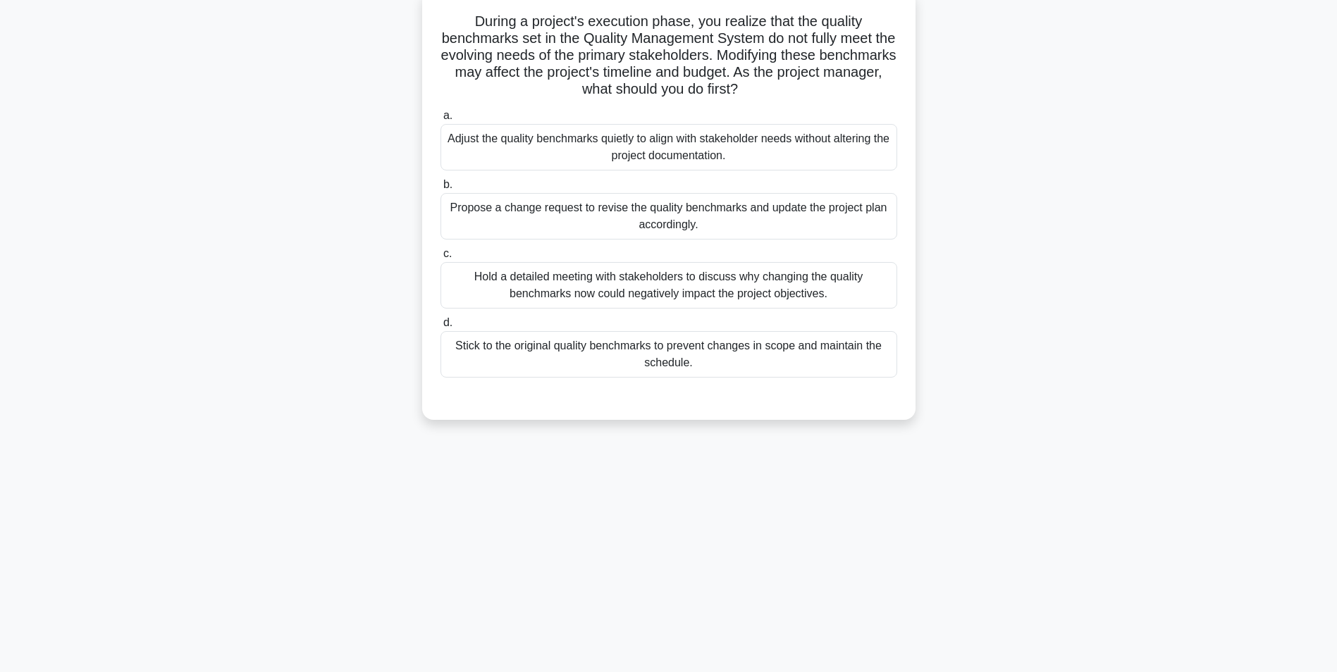
click at [667, 222] on div "Propose a change request to revise the quality benchmarks and update the projec…" at bounding box center [668, 216] width 457 height 47
click at [440, 190] on input "b. Propose a change request to revise the quality benchmarks and update the pro…" at bounding box center [440, 184] width 0 height 9
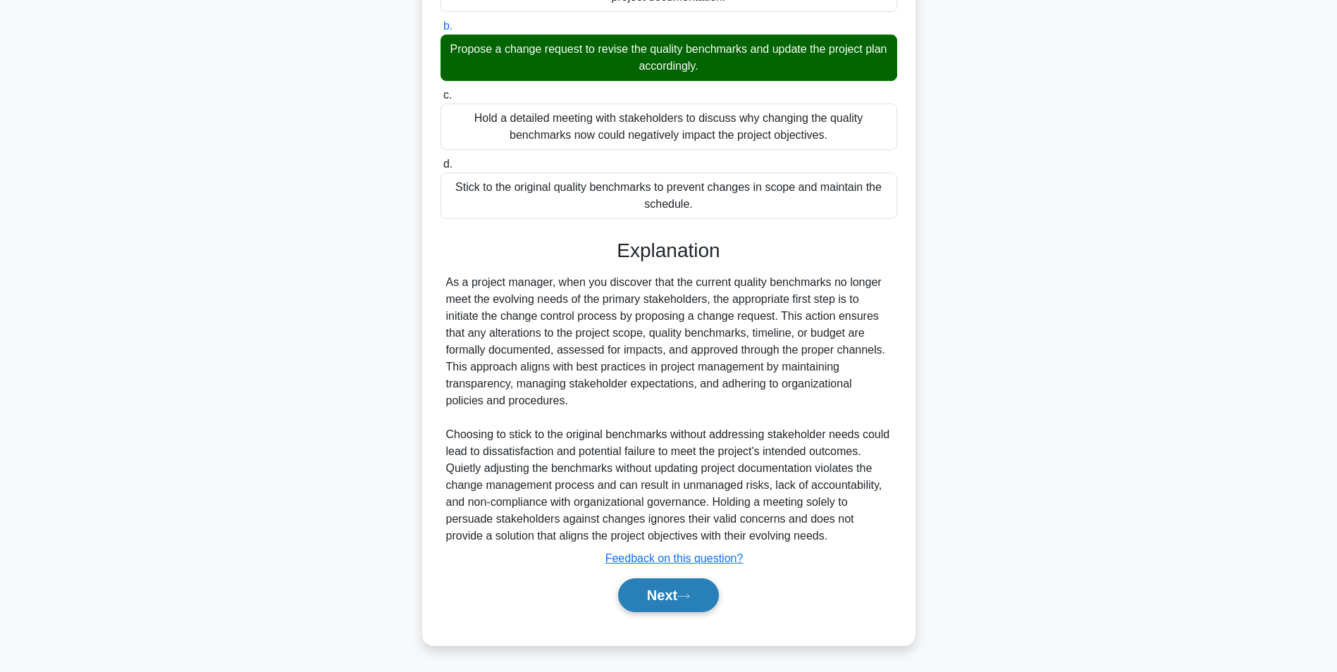
click at [656, 418] on button "Next" at bounding box center [668, 596] width 101 height 34
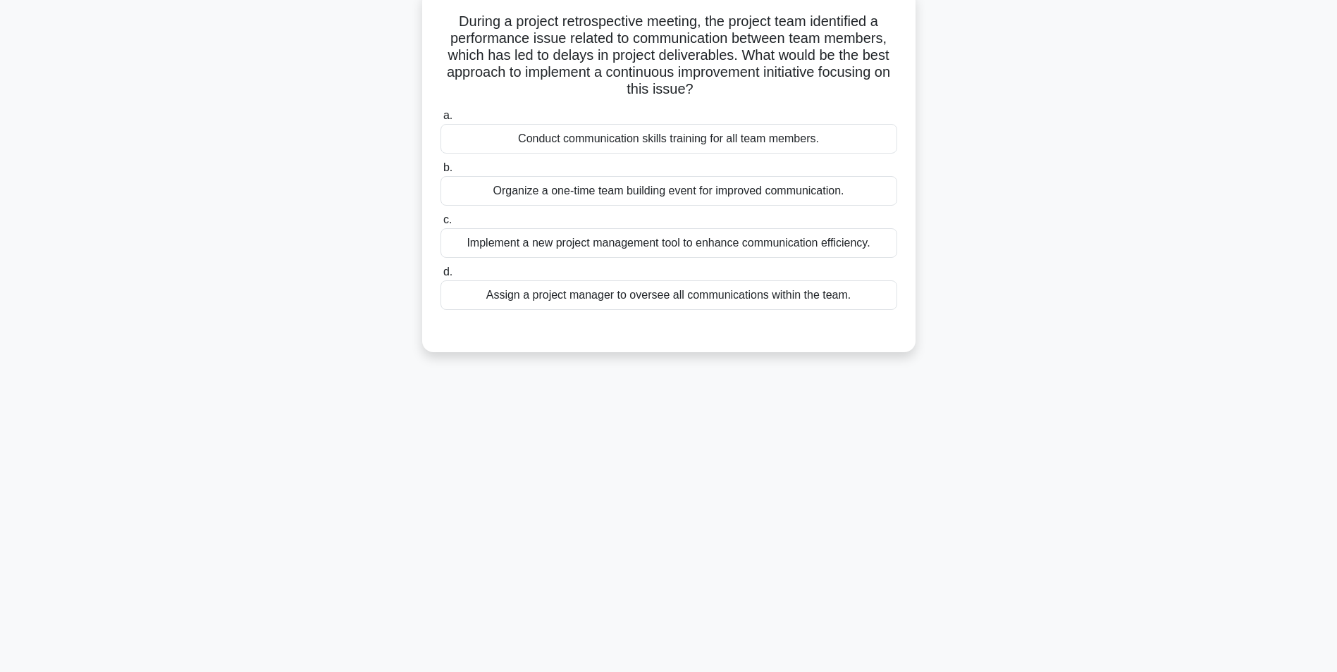
click at [608, 195] on div "Organize a one-time team building event for improved communication." at bounding box center [668, 191] width 457 height 30
click at [440, 173] on input "b. Organize a one-time team building event for improved communication." at bounding box center [440, 168] width 0 height 9
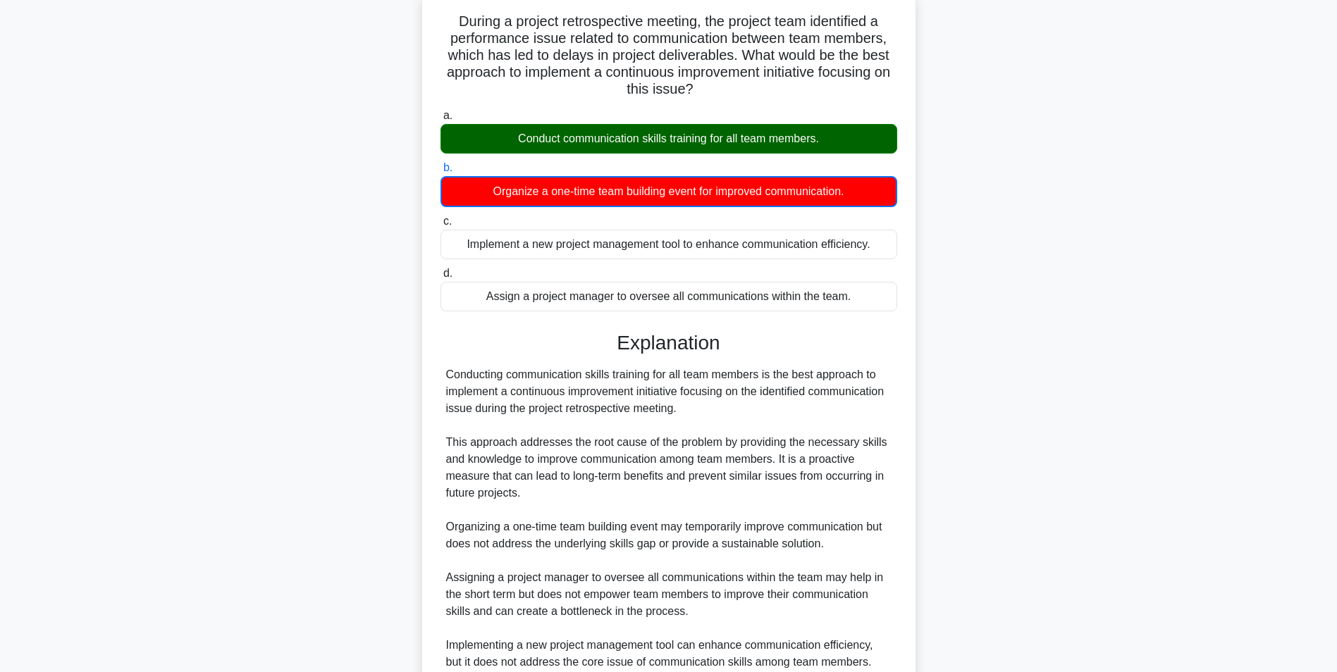
click at [628, 143] on div "Conduct communication skills training for all team members." at bounding box center [668, 139] width 457 height 30
click at [440, 121] on input "a. Conduct communication skills training for all team members." at bounding box center [440, 115] width 0 height 9
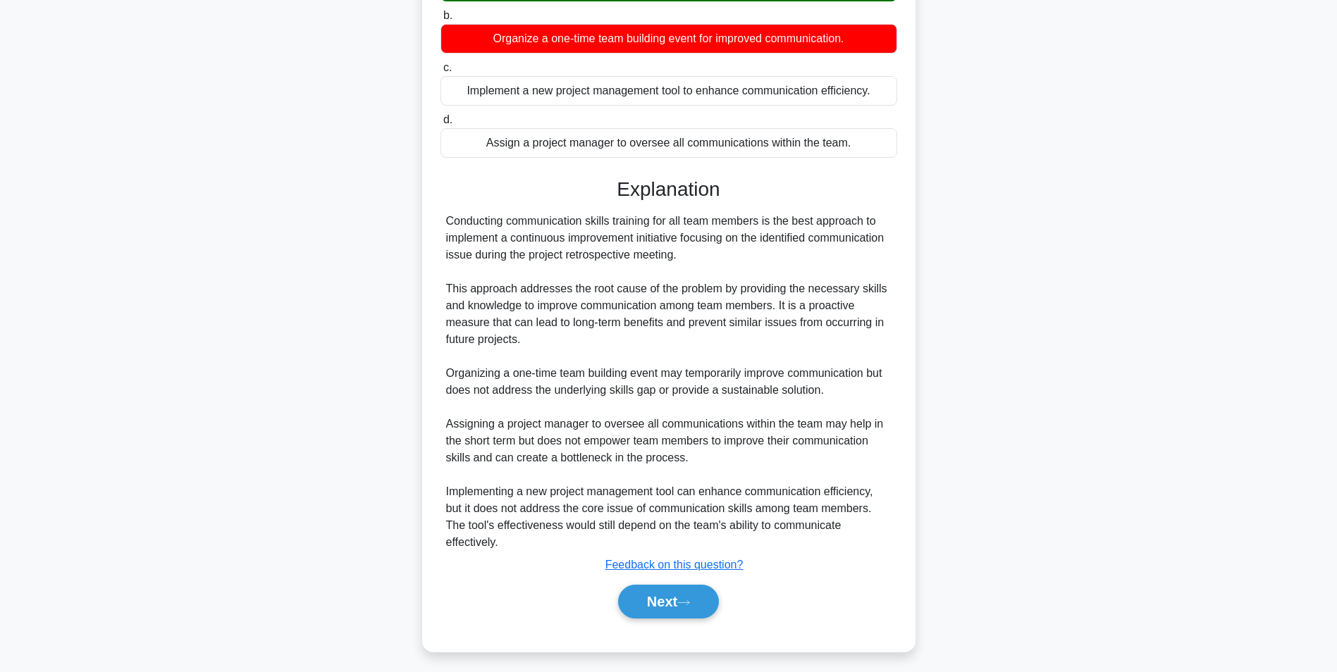
scroll to position [248, 0]
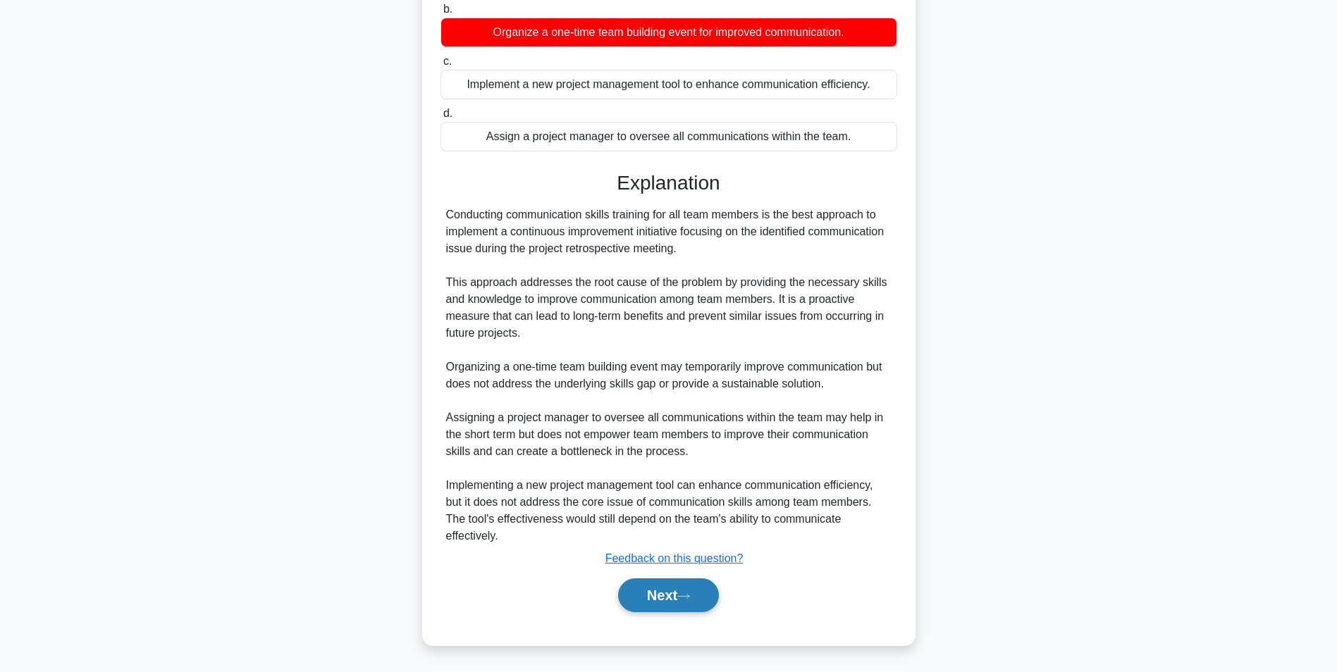
click at [658, 418] on button "Next" at bounding box center [668, 596] width 101 height 34
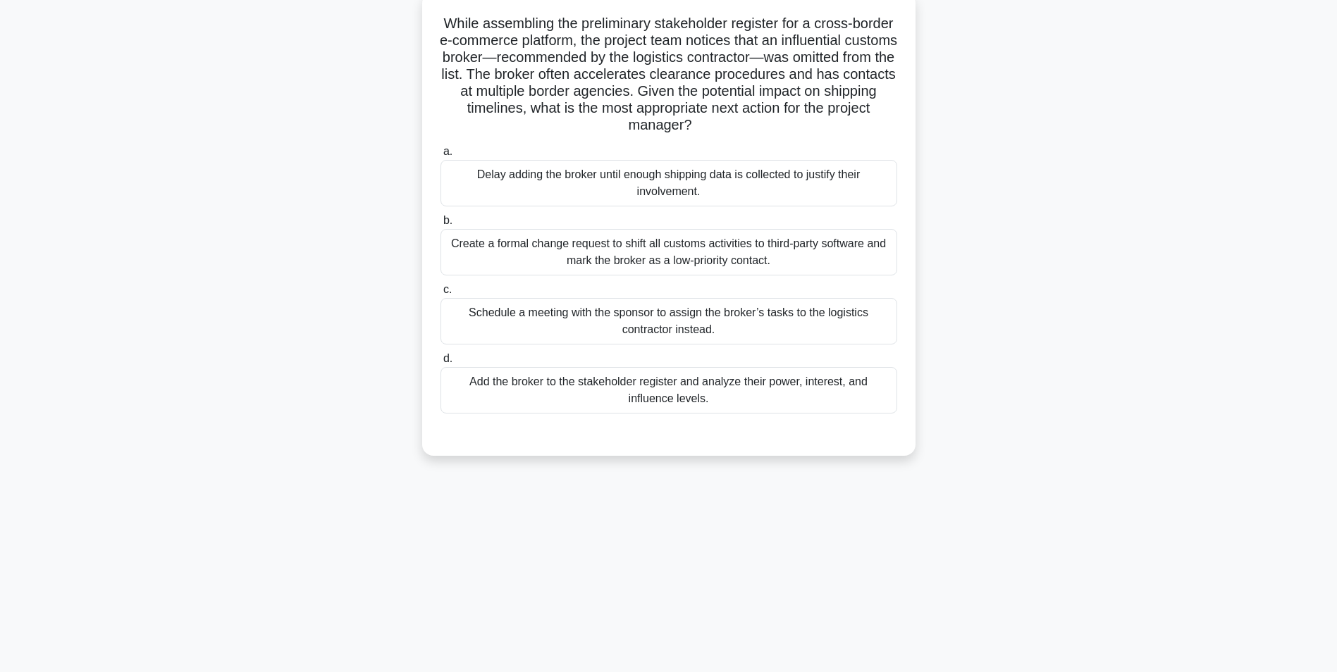
scroll to position [89, 0]
click at [645, 394] on div "Add the broker to the stakeholder register and analyze their power, interest, a…" at bounding box center [668, 388] width 457 height 47
click at [440, 362] on input "d. Add the broker to the stakeholder register and analyze their power, interest…" at bounding box center [440, 356] width 0 height 9
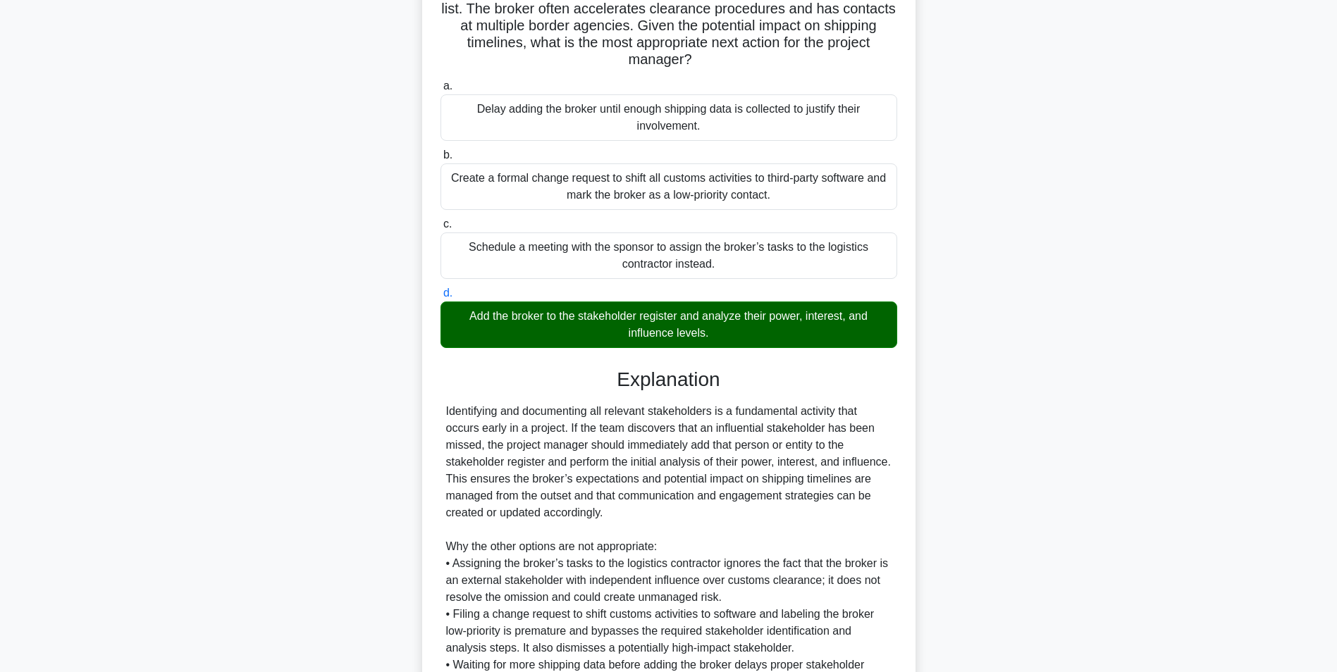
scroll to position [316, 0]
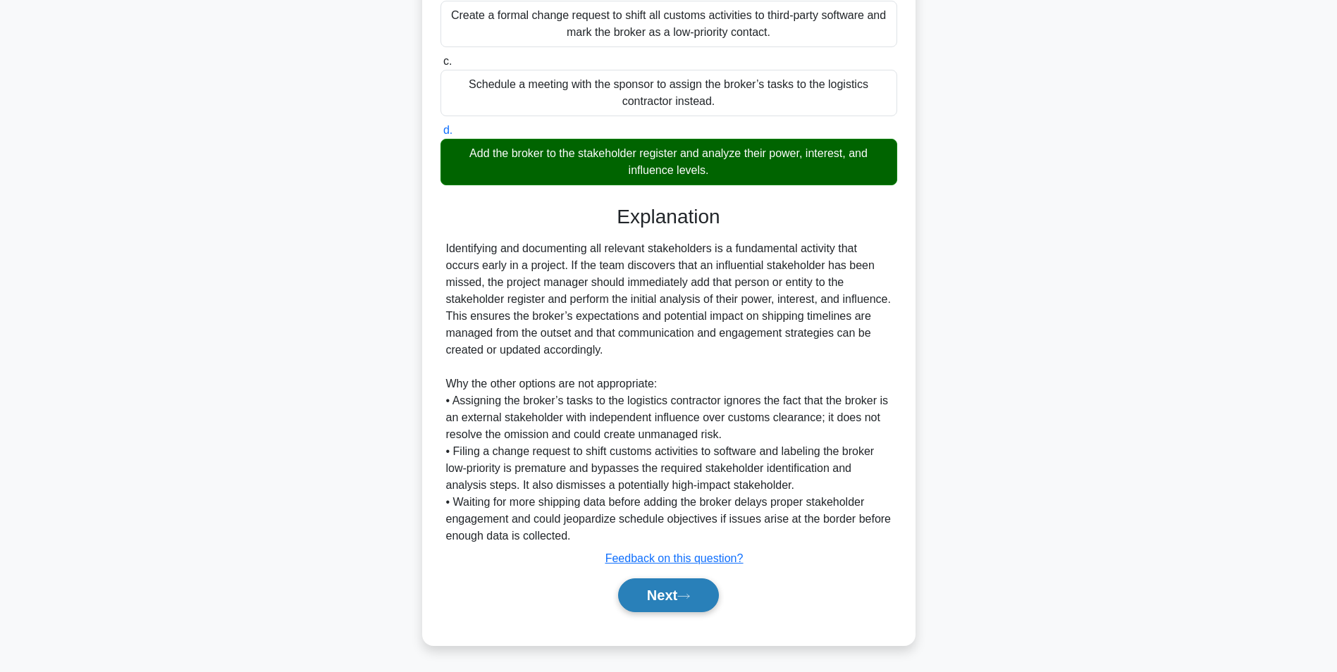
click at [658, 418] on button "Next" at bounding box center [668, 596] width 101 height 34
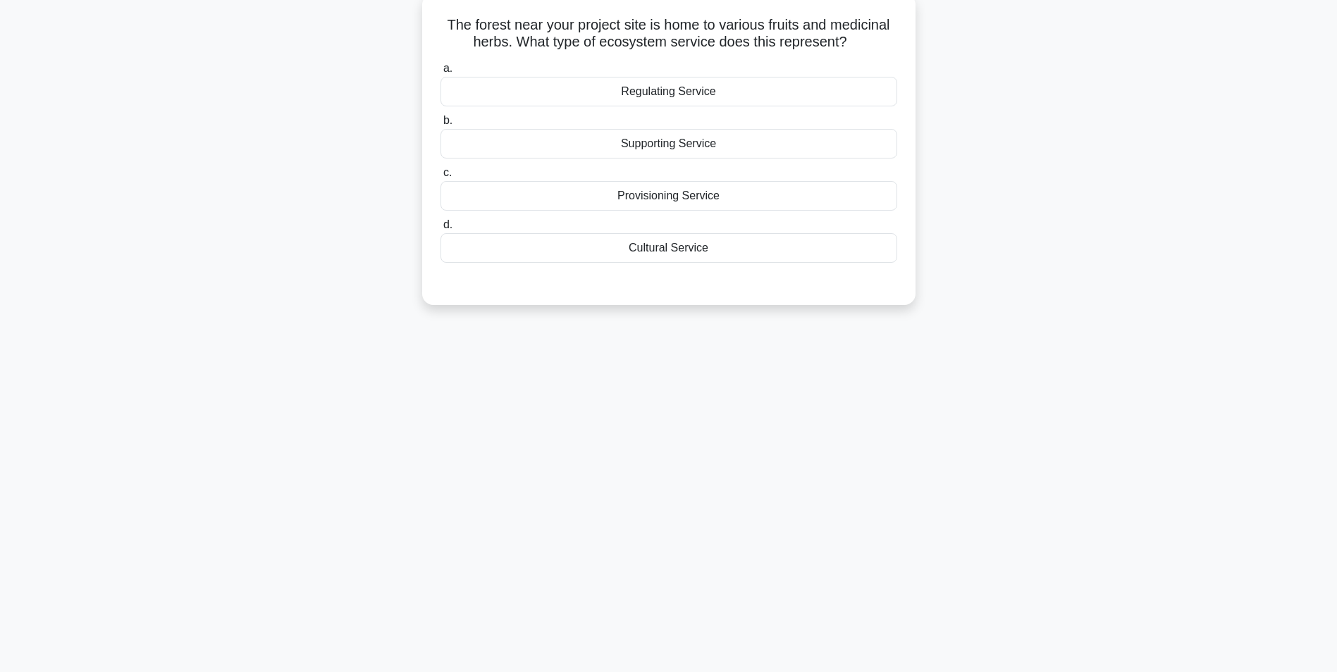
scroll to position [89, 0]
click at [691, 140] on div "Supporting Service" at bounding box center [668, 140] width 457 height 30
click at [440, 122] on input "b. Supporting Service" at bounding box center [440, 117] width 0 height 9
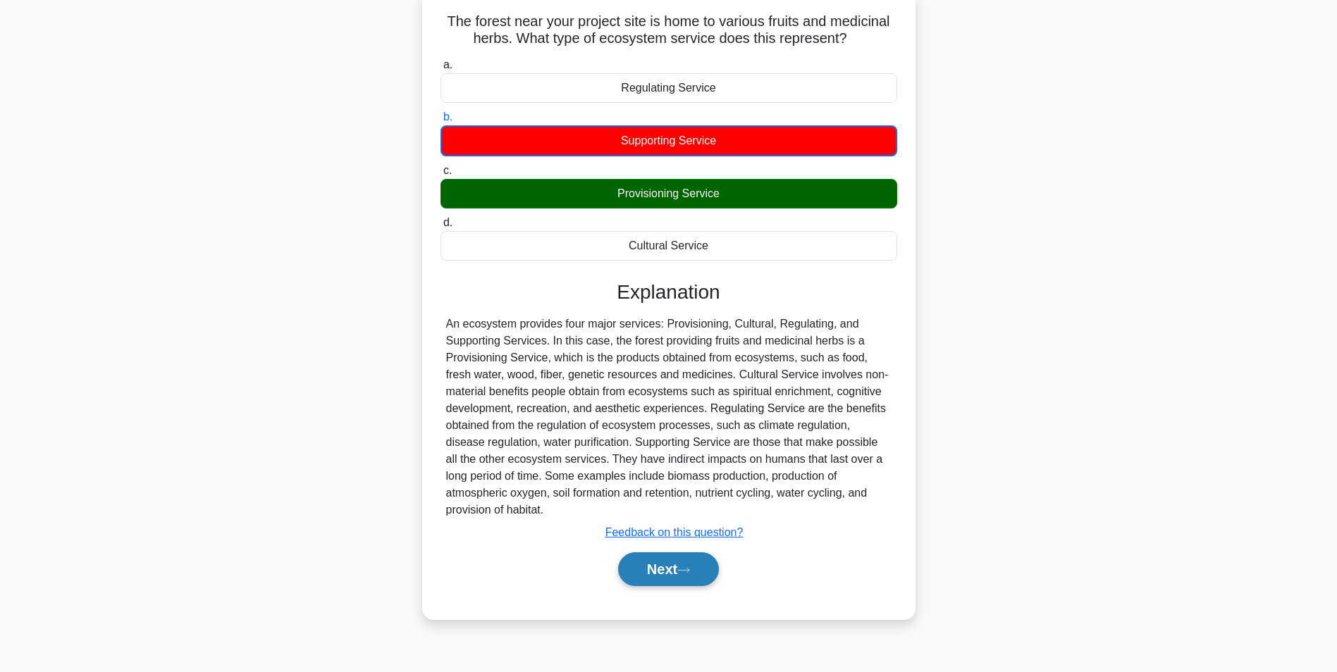
click at [641, 418] on button "Next" at bounding box center [668, 570] width 101 height 34
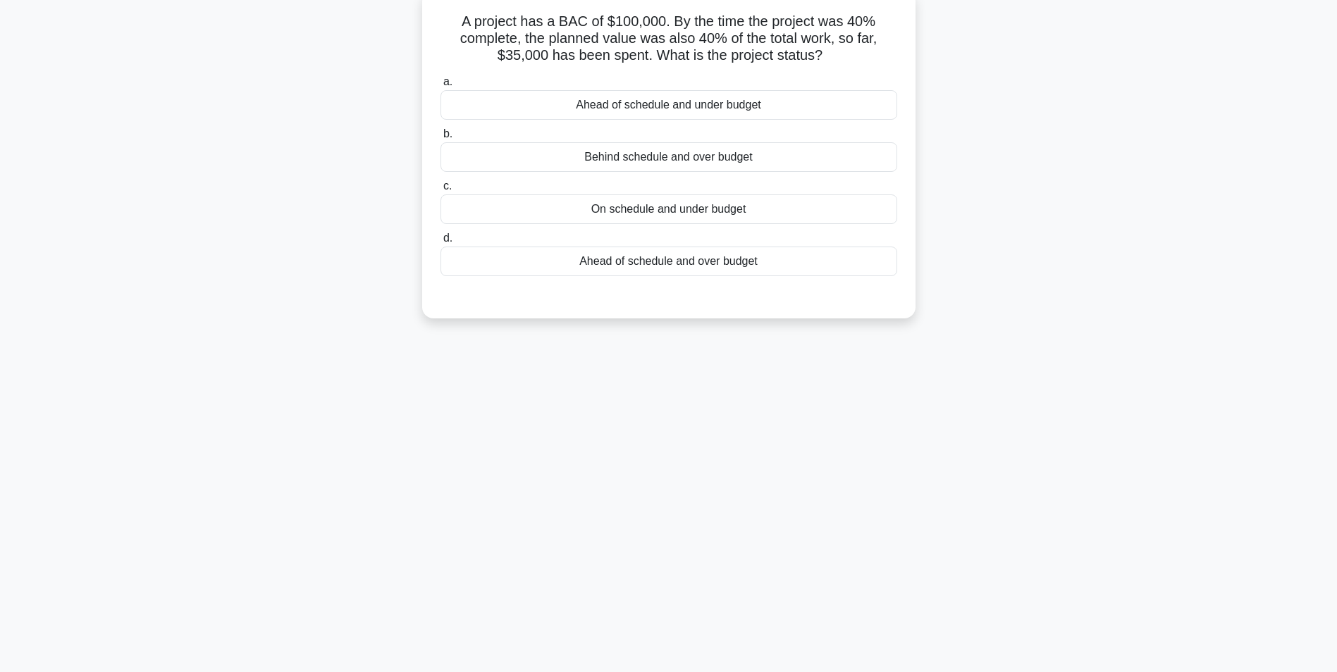
click at [623, 212] on div "On schedule and under budget" at bounding box center [668, 210] width 457 height 30
click at [440, 191] on input "c. On schedule and under budget" at bounding box center [440, 186] width 0 height 9
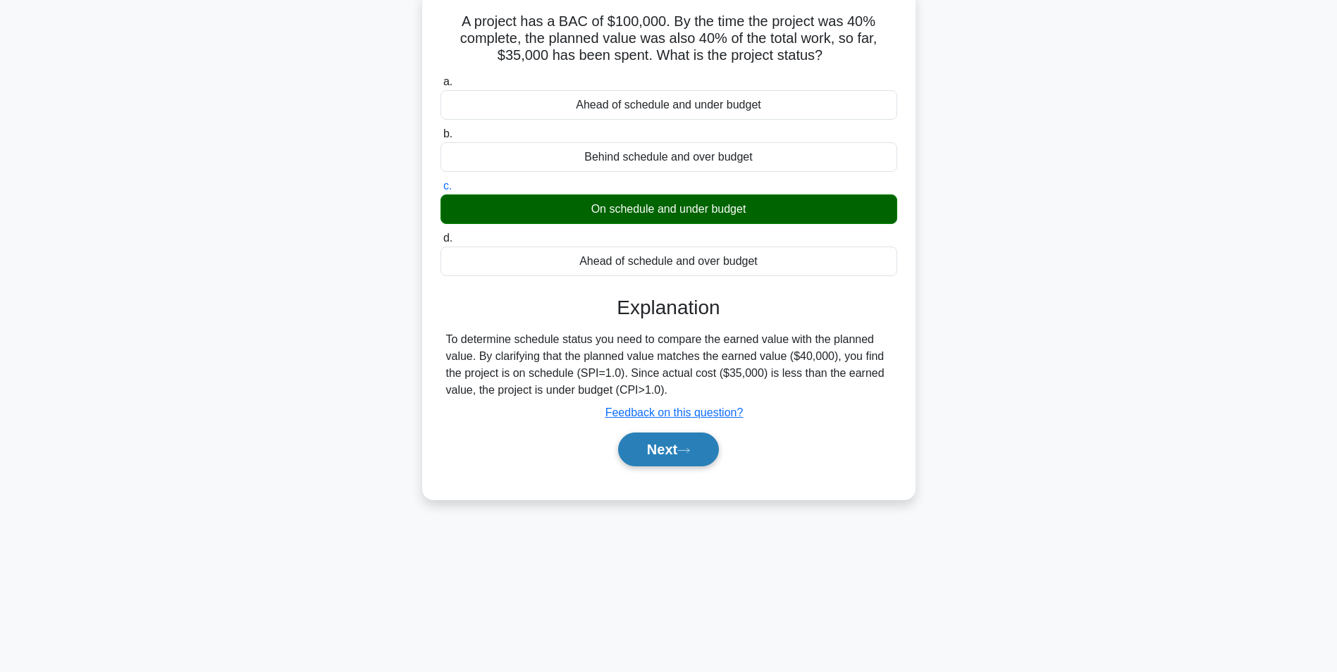
click at [652, 418] on button "Next" at bounding box center [668, 450] width 101 height 34
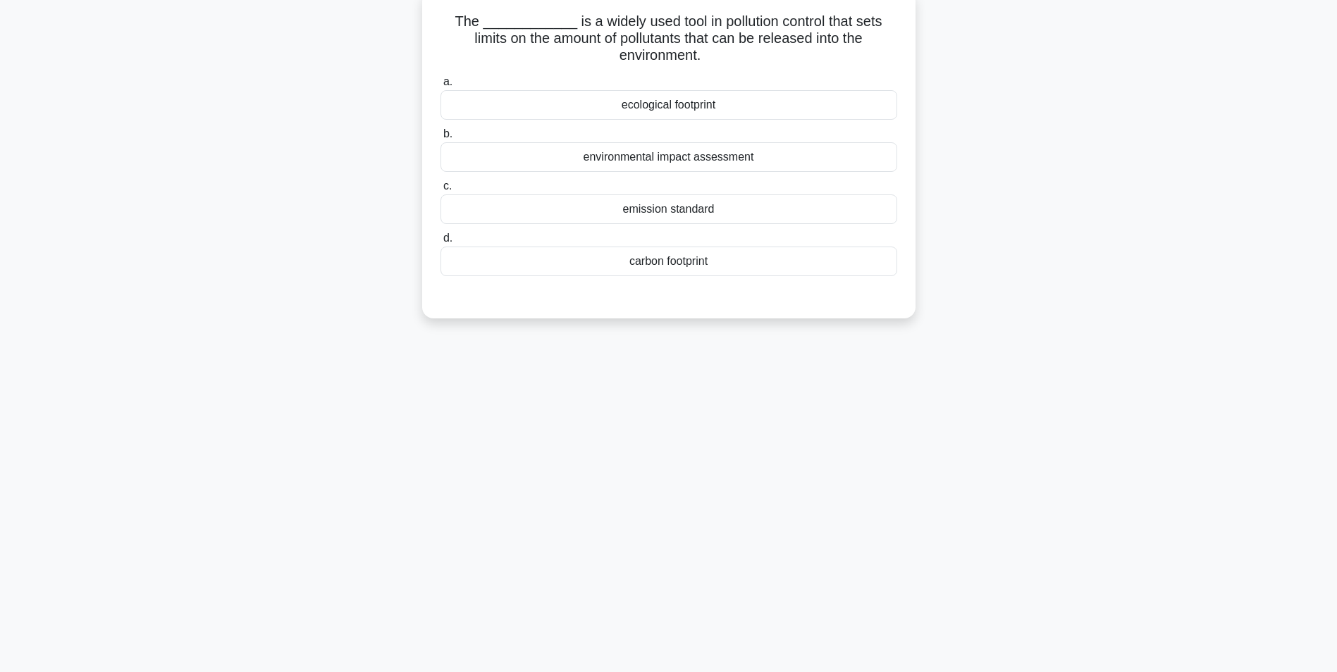
click at [608, 157] on div "environmental impact assessment" at bounding box center [668, 157] width 457 height 30
click at [440, 139] on input "b. environmental impact assessment" at bounding box center [440, 134] width 0 height 9
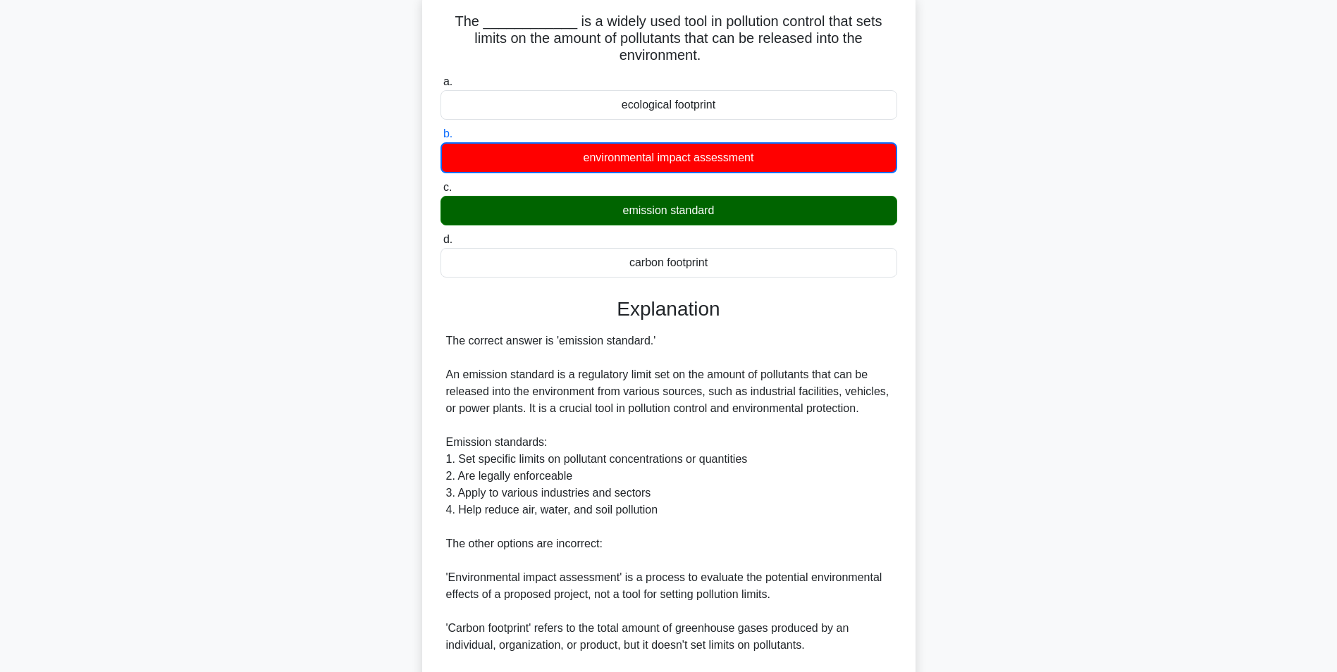
click at [610, 216] on div "emission standard" at bounding box center [668, 211] width 457 height 30
click at [440, 192] on input "c. emission standard" at bounding box center [440, 187] width 0 height 9
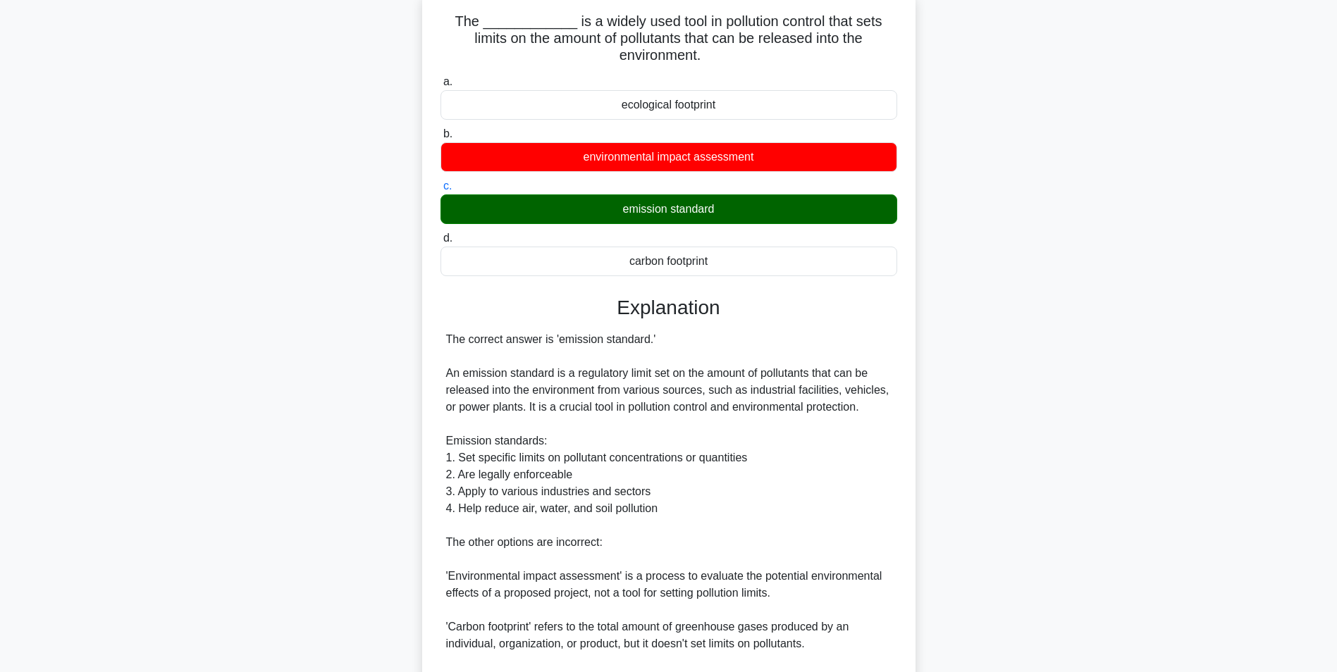
scroll to position [265, 0]
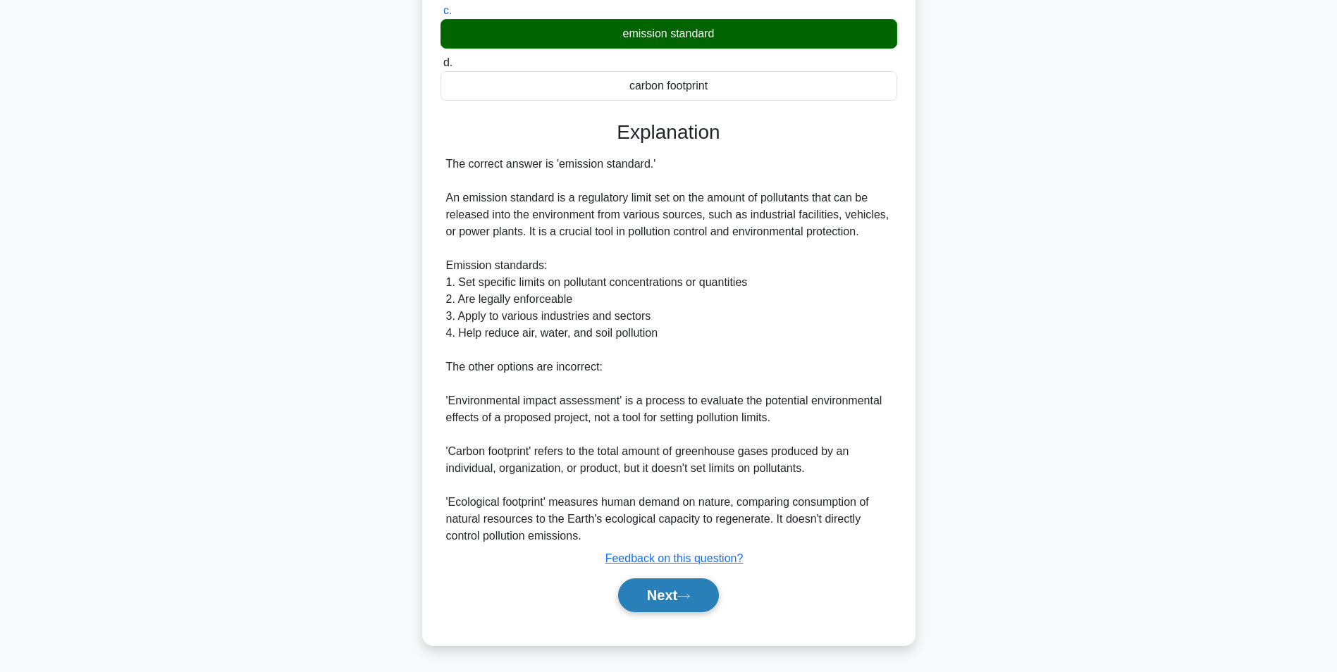
click at [656, 418] on button "Next" at bounding box center [668, 596] width 101 height 34
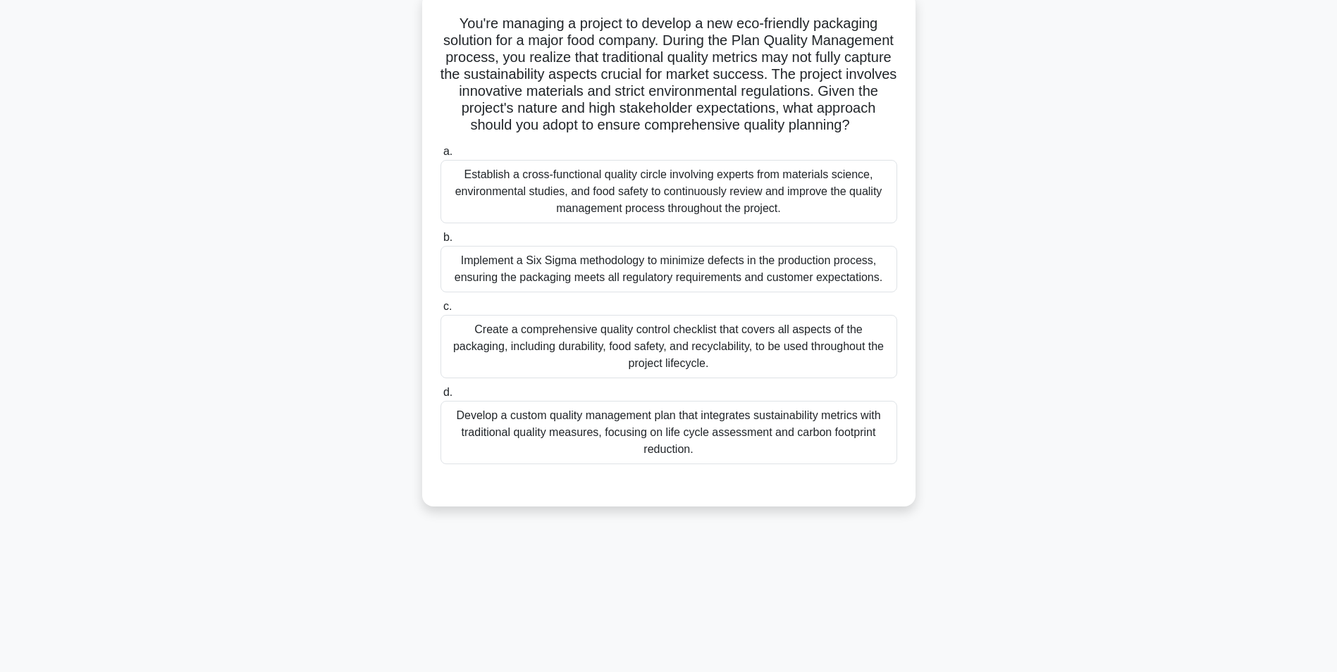
scroll to position [89, 0]
click at [703, 418] on div "Develop a custom quality management plan that integrates sustainability metrics…" at bounding box center [668, 430] width 457 height 63
click at [440, 395] on input "d. Develop a custom quality management plan that integrates sustainability metr…" at bounding box center [440, 390] width 0 height 9
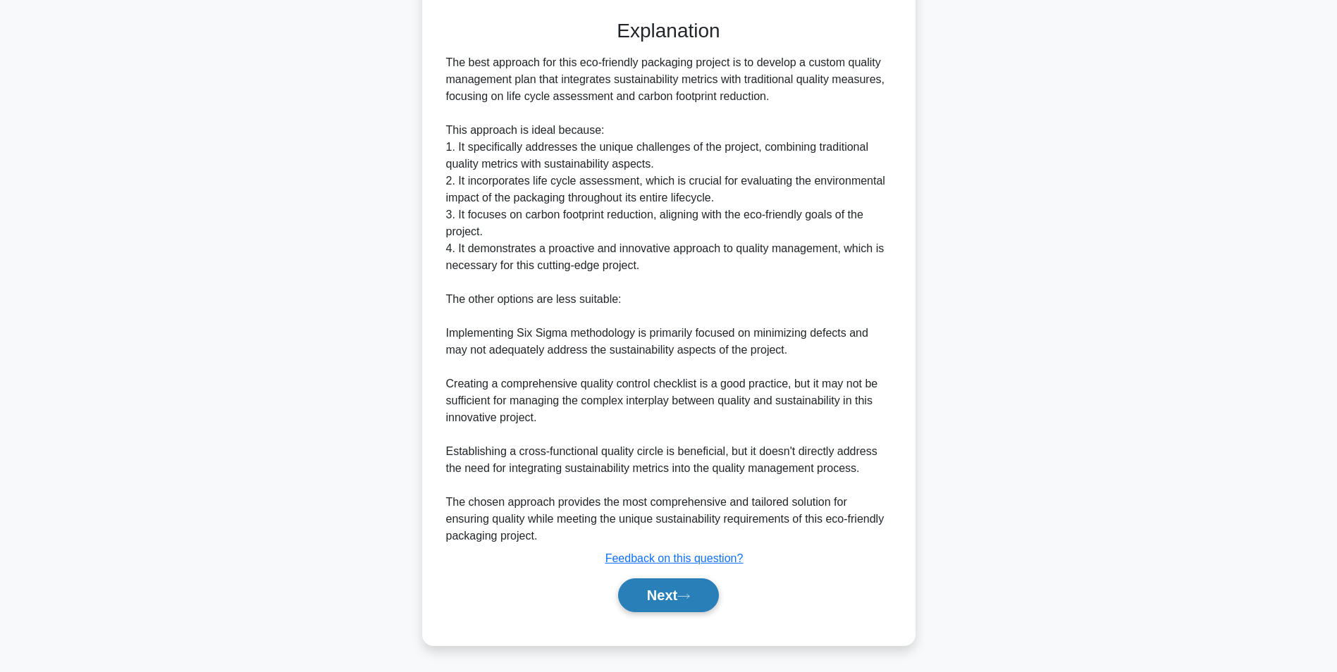
click at [655, 418] on button "Next" at bounding box center [668, 596] width 101 height 34
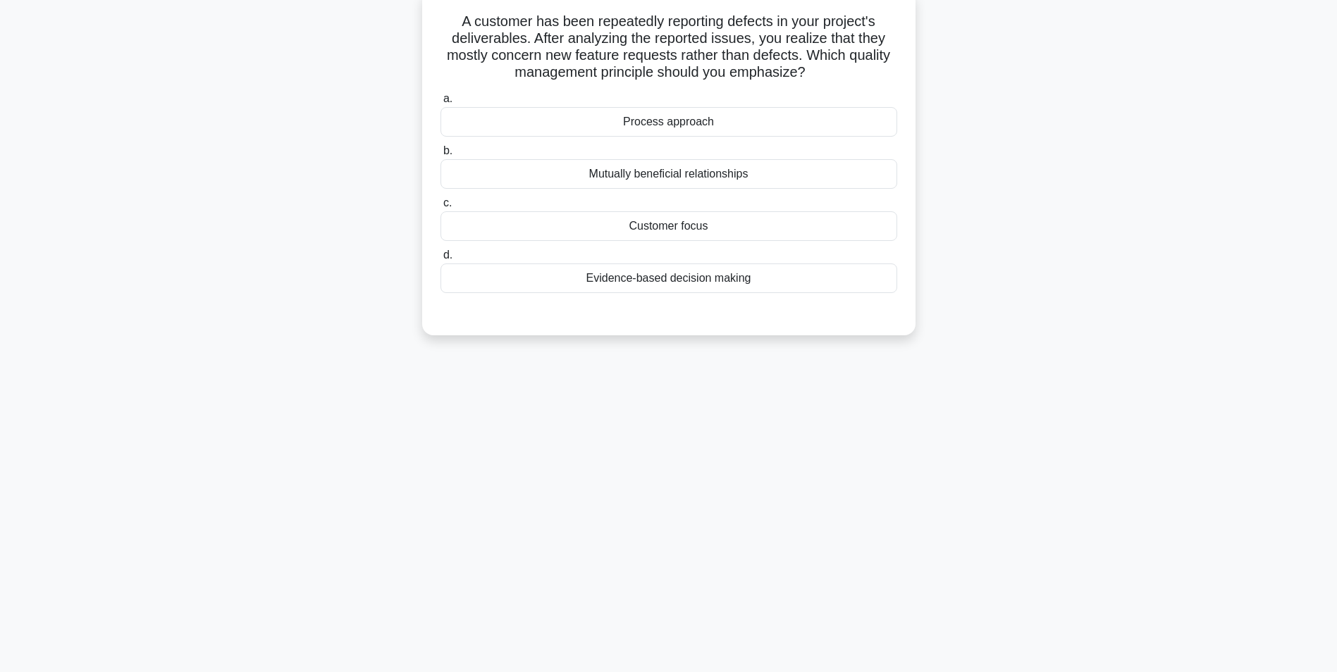
click at [667, 125] on div "Process approach" at bounding box center [668, 122] width 457 height 30
click at [440, 104] on input "a. Process approach" at bounding box center [440, 98] width 0 height 9
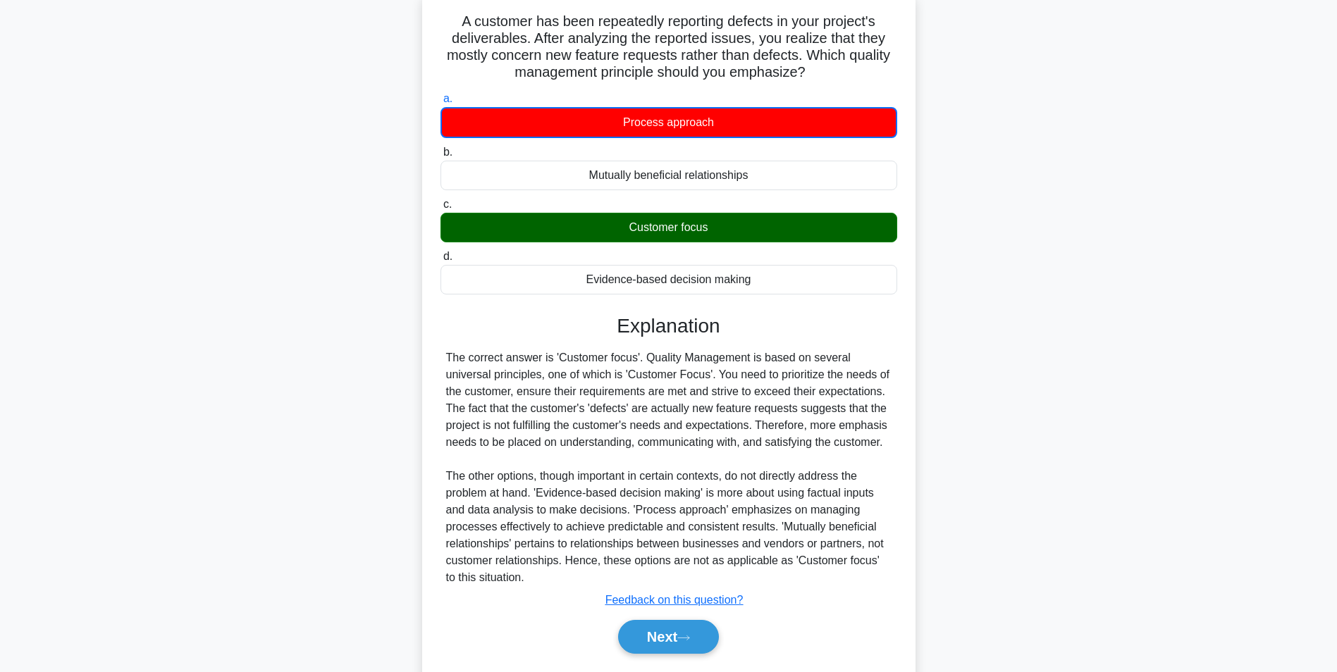
click at [669, 233] on div "Customer focus" at bounding box center [668, 228] width 457 height 30
click at [440, 209] on input "c. Customer focus" at bounding box center [440, 204] width 0 height 9
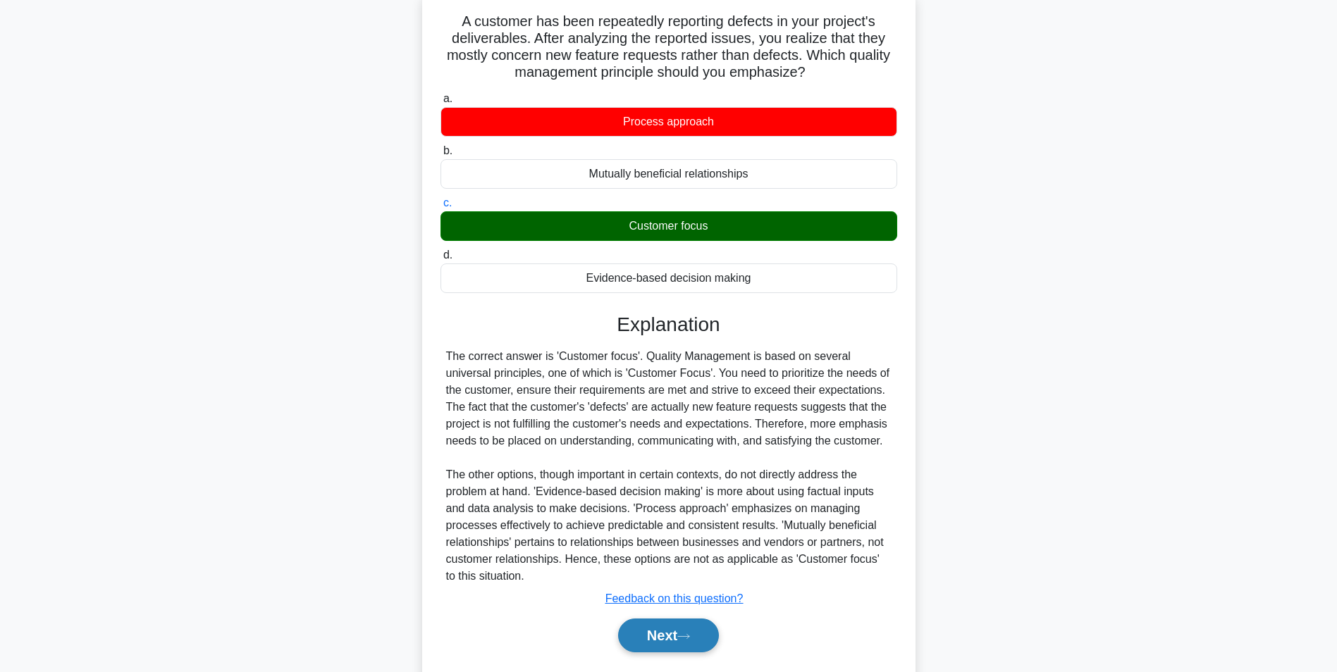
click at [654, 418] on button "Next" at bounding box center [668, 636] width 101 height 34
click at [653, 418] on button "Next" at bounding box center [668, 636] width 101 height 34
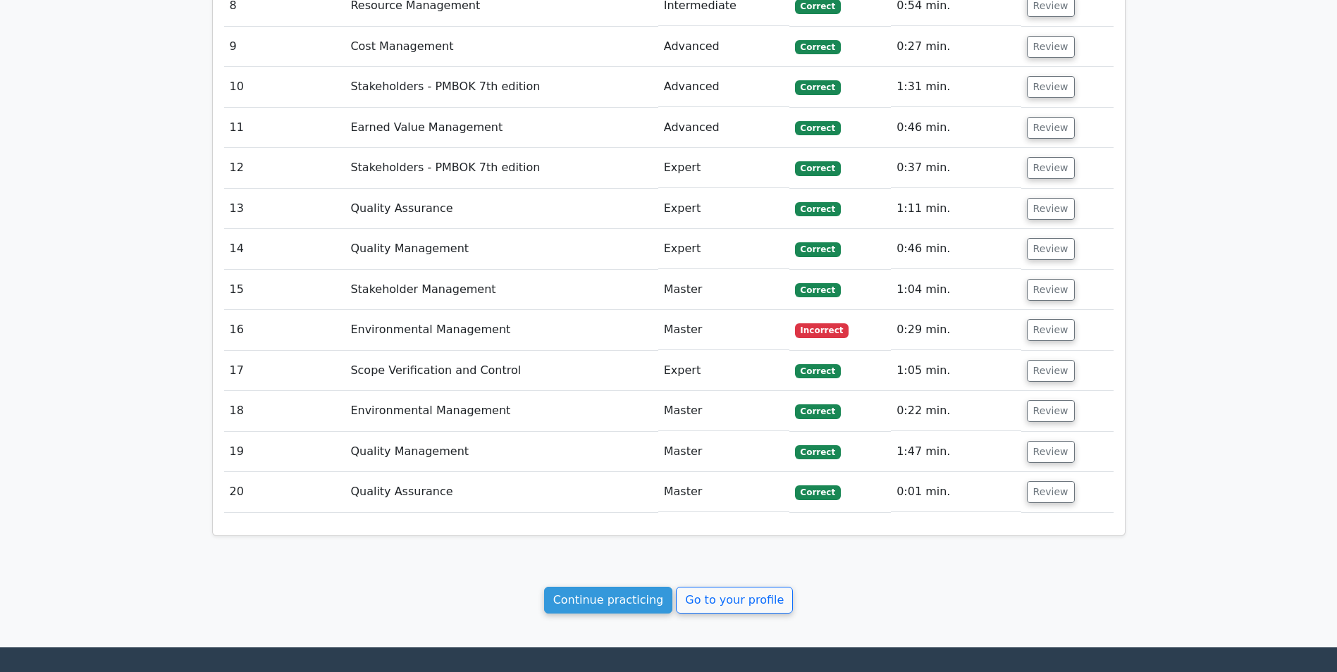
scroll to position [2114, 0]
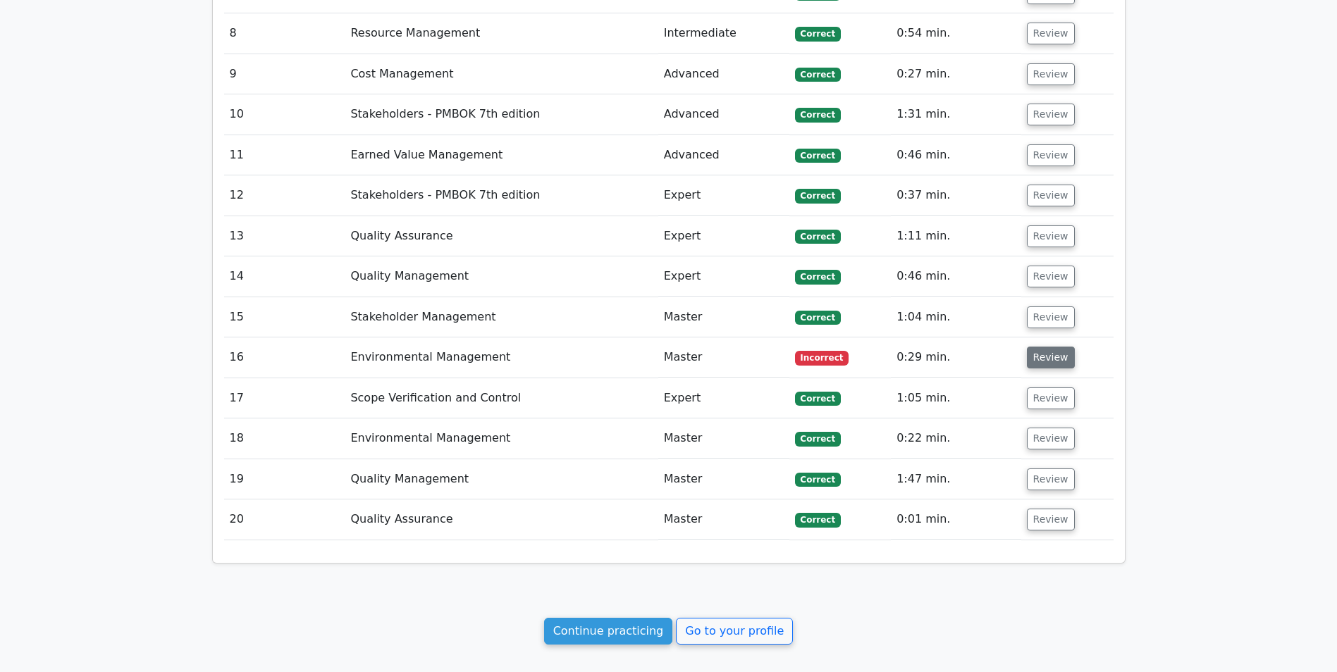
click at [1036, 347] on button "Review" at bounding box center [1051, 358] width 48 height 22
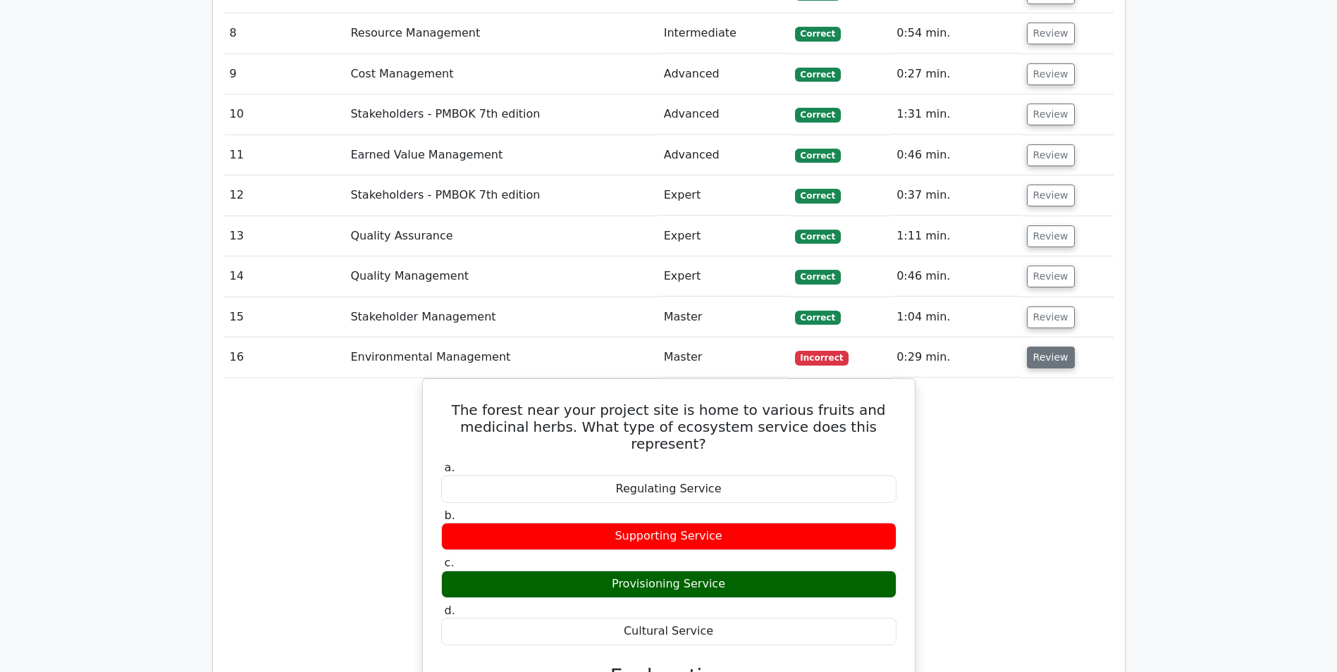
click at [1054, 347] on button "Review" at bounding box center [1051, 358] width 48 height 22
